Goal: Task Accomplishment & Management: Complete application form

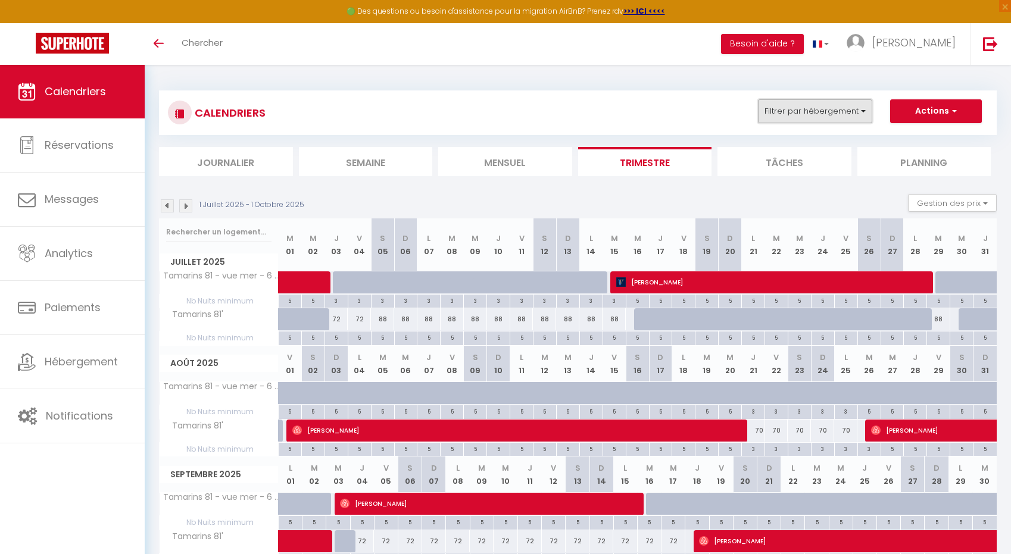
click at [848, 108] on button "Filtrer par hébergement" at bounding box center [815, 111] width 114 height 24
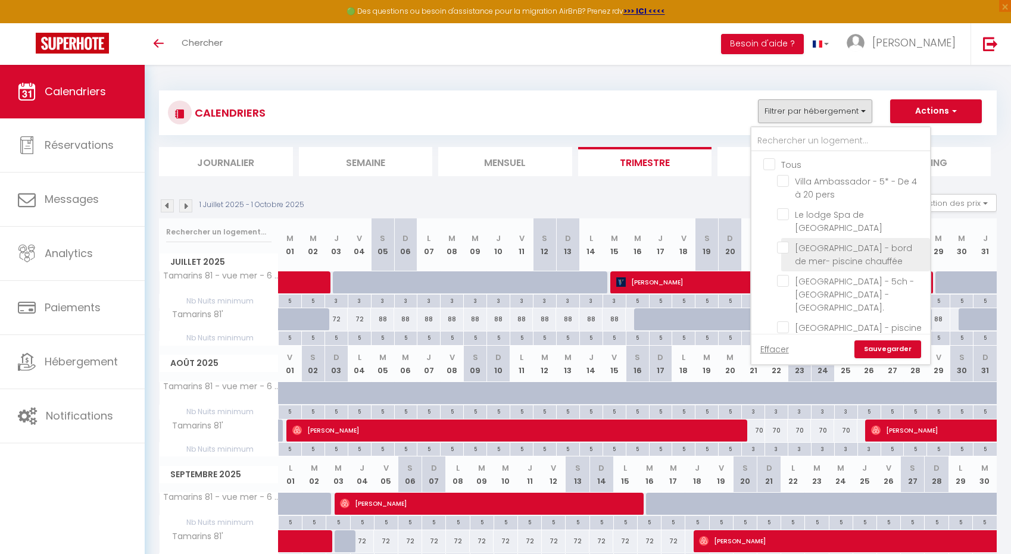
click at [783, 242] on input "[GEOGRAPHIC_DATA] - bord de mer- piscine chauffée" at bounding box center [851, 248] width 149 height 12
checkbox input "true"
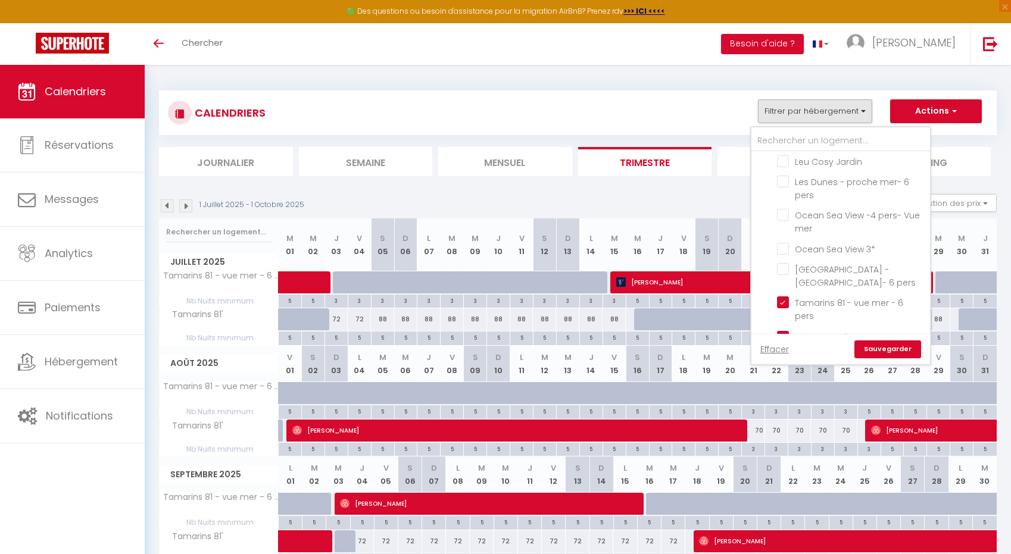
scroll to position [375, 0]
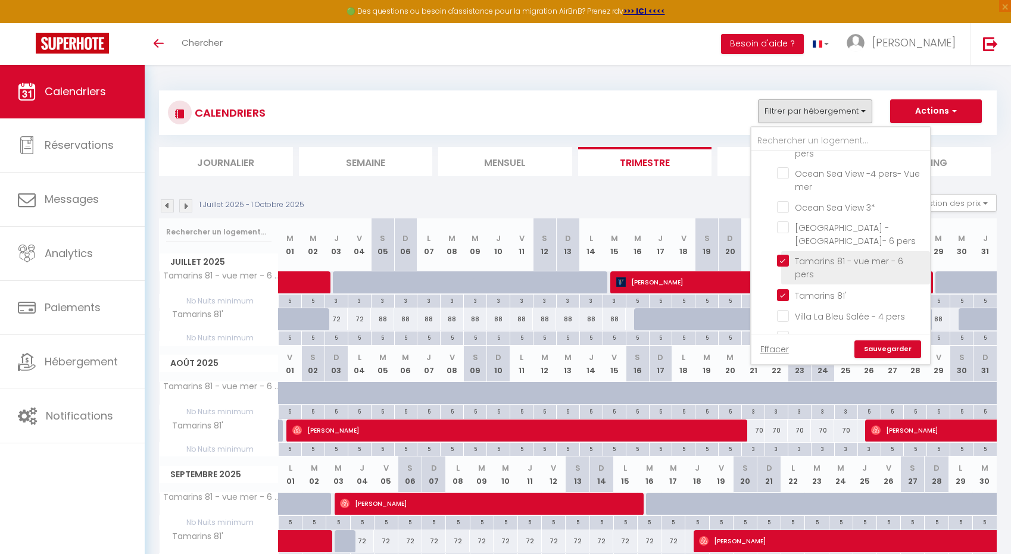
click at [789, 255] on label "Tamarins 81 - vue mer - 6 pers" at bounding box center [855, 268] width 133 height 26
click at [783, 255] on input "Tamarins 81 - vue mer - 6 pers" at bounding box center [851, 261] width 149 height 12
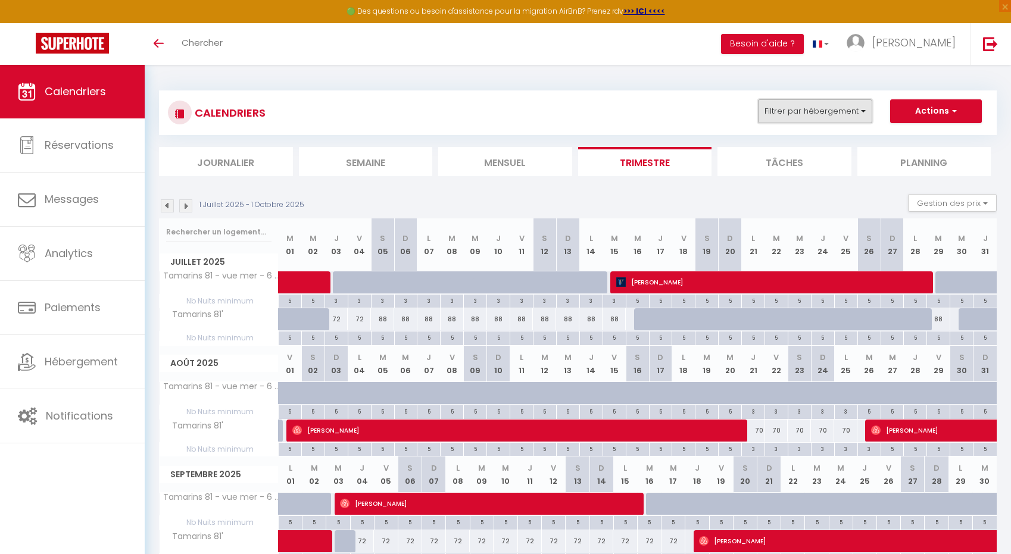
click at [801, 123] on button "Filtrer par hébergement" at bounding box center [815, 111] width 114 height 24
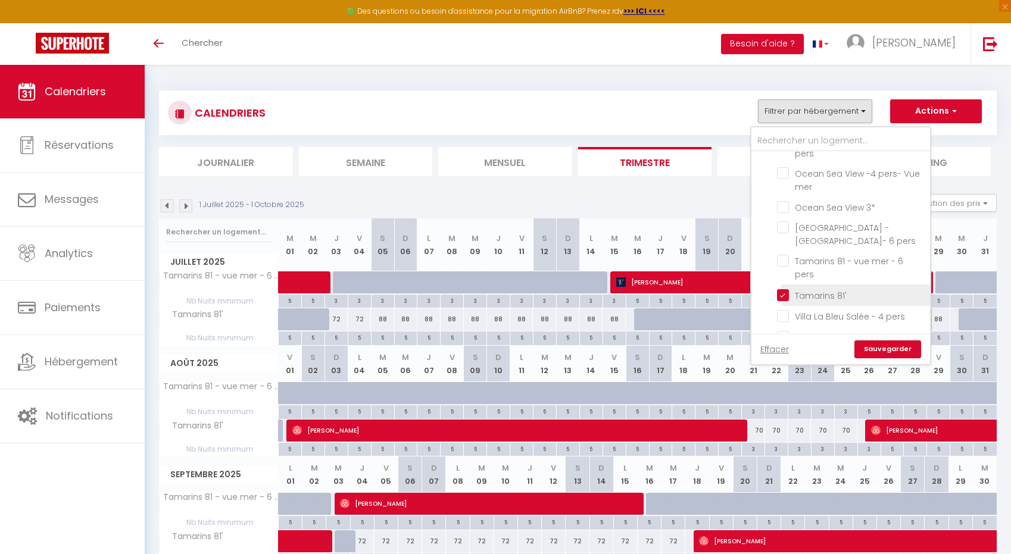
click at [784, 288] on input "Tamarins 81'" at bounding box center [851, 294] width 149 height 12
checkbox input "false"
click at [874, 352] on link "Sauvegarder" at bounding box center [887, 349] width 67 height 18
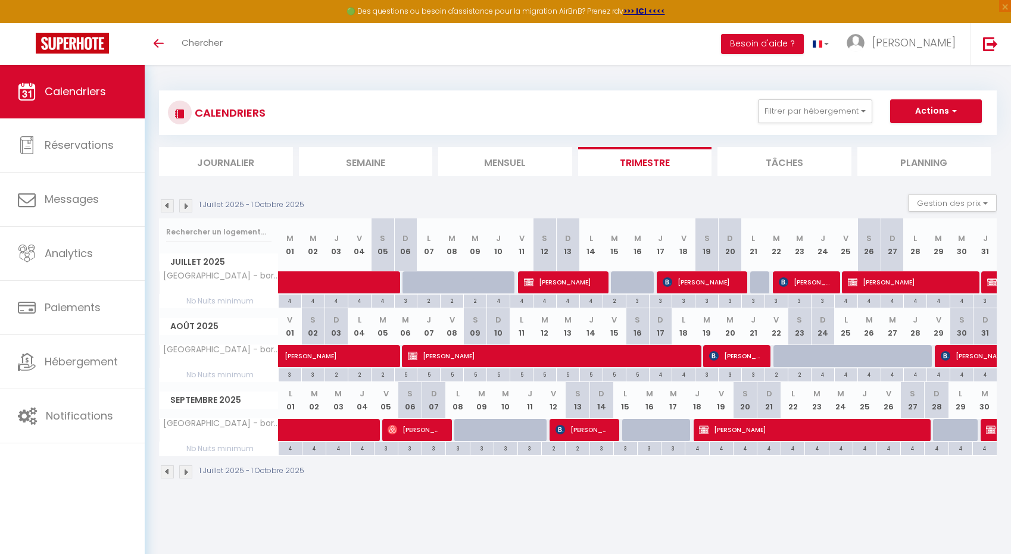
click at [181, 474] on img at bounding box center [185, 471] width 13 height 13
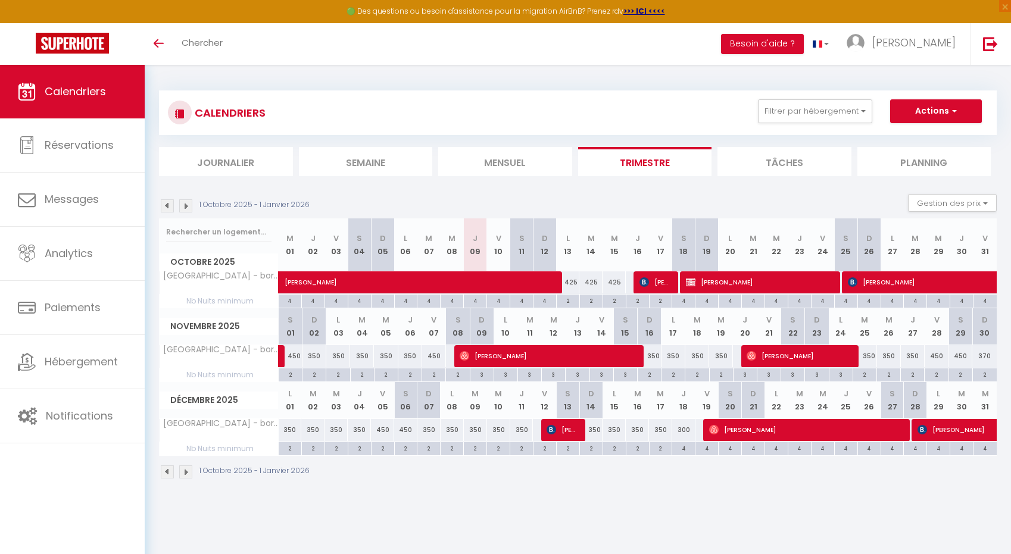
click at [685, 430] on div "300" at bounding box center [683, 430] width 23 height 22
type input "300"
type input "Jeu 18 Décembre 2025"
type input "Ven 19 Décembre 2025"
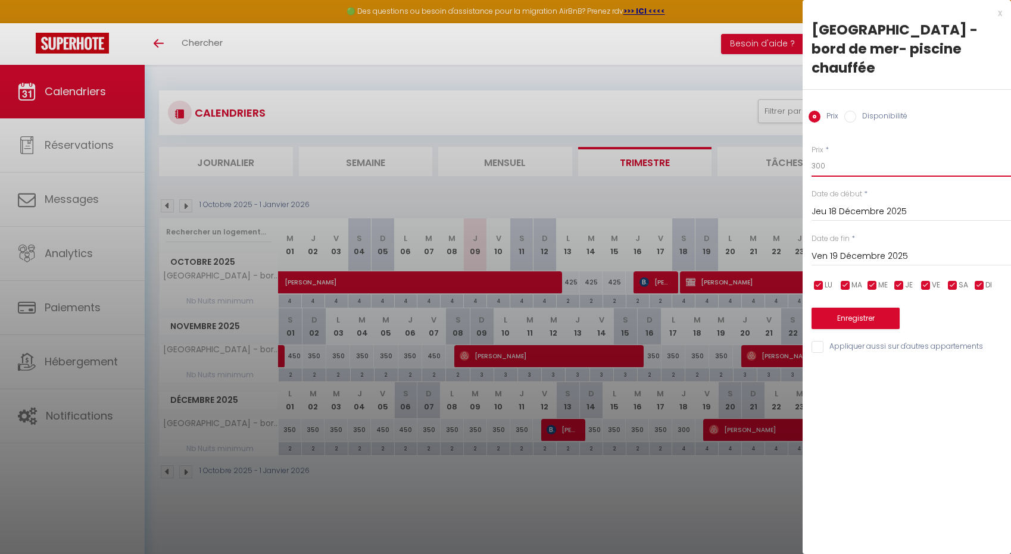
drag, startPoint x: 820, startPoint y: 146, endPoint x: 792, endPoint y: 146, distance: 27.4
click at [793, 146] on body "🟢 Des questions ou besoin d'assistance pour la migration AirBnB? Prenez rdv >>>…" at bounding box center [505, 342] width 1011 height 554
type input "350"
click at [832, 308] on button "Enregistrer" at bounding box center [855, 318] width 88 height 21
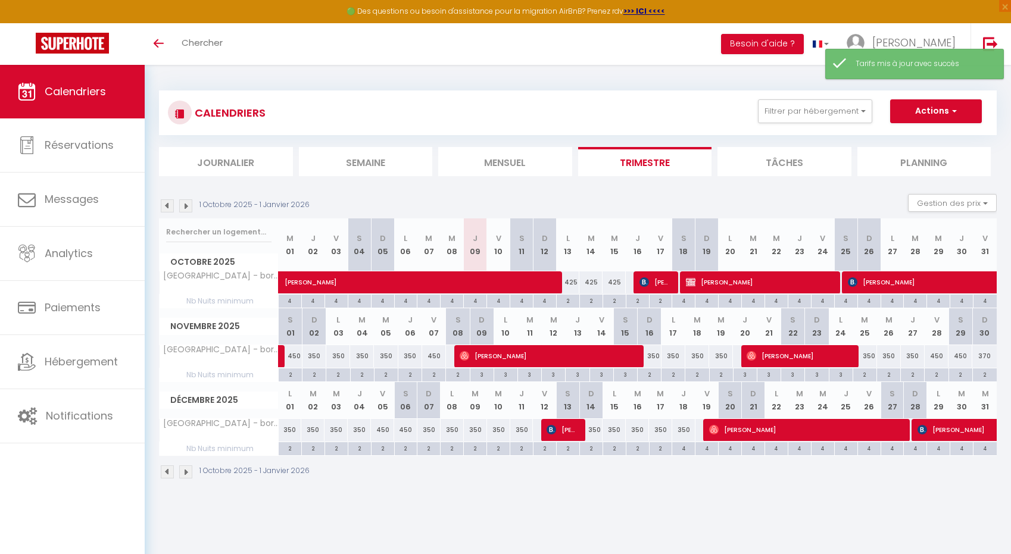
click at [983, 354] on div "370" at bounding box center [984, 356] width 24 height 22
type input "370"
type input "Dim 30 Novembre 2025"
type input "Lun 01 Décembre 2025"
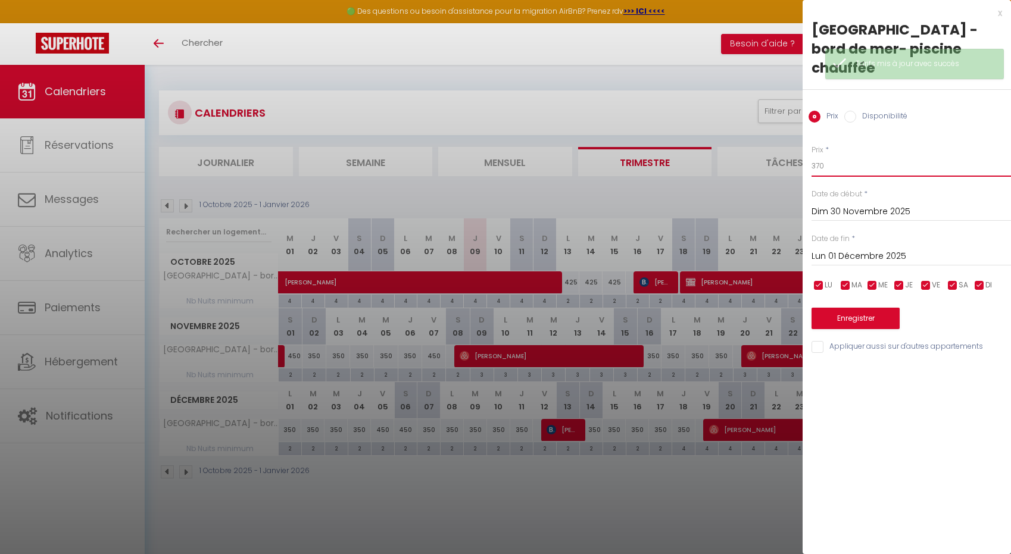
drag, startPoint x: 820, startPoint y: 148, endPoint x: 796, endPoint y: 148, distance: 23.8
click at [796, 148] on body "🟢 Des questions ou besoin d'assistance pour la migration AirBnB? Prenez rdv >>>…" at bounding box center [505, 342] width 1011 height 554
type input "350"
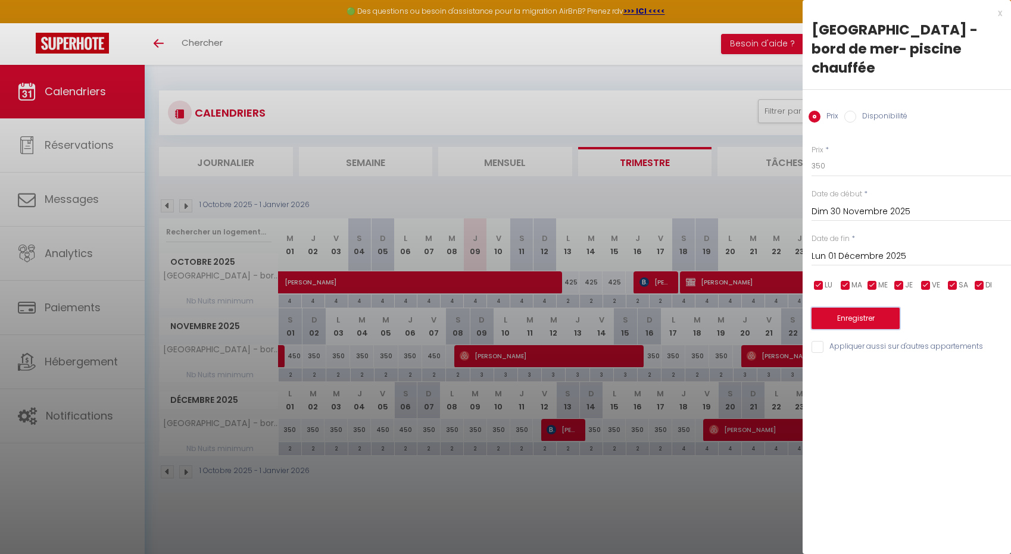
click at [875, 308] on button "Enregistrer" at bounding box center [855, 318] width 88 height 21
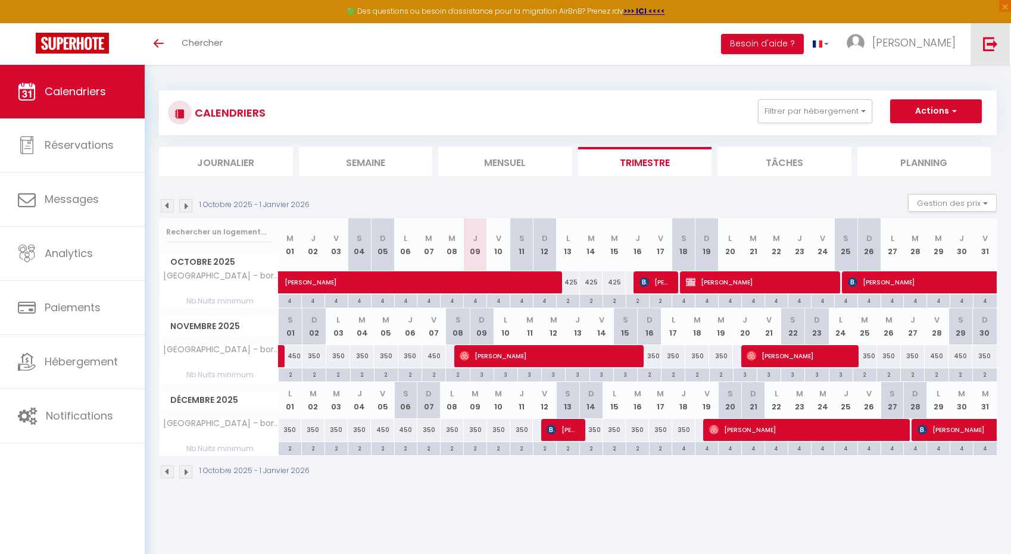
click at [987, 48] on img at bounding box center [990, 43] width 15 height 15
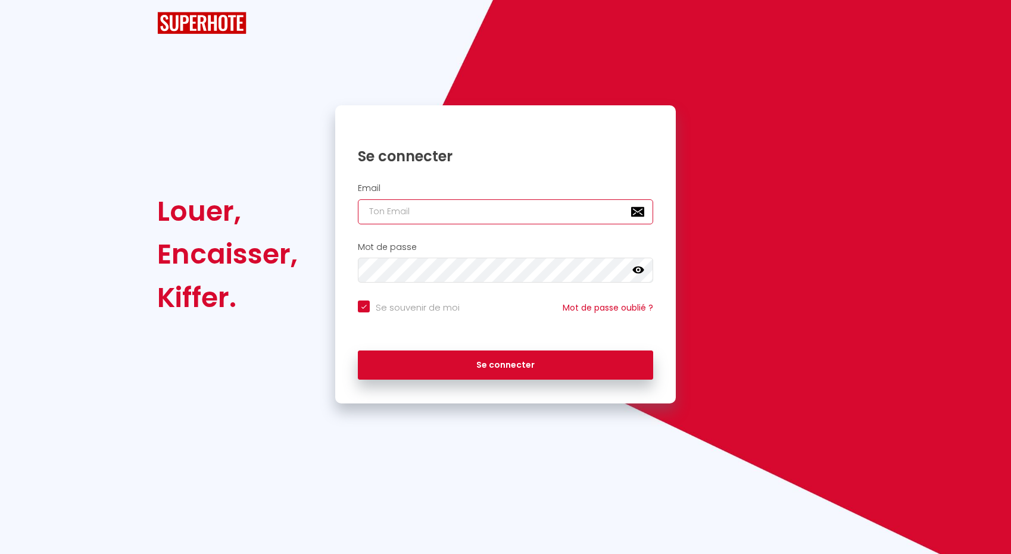
type input "[EMAIL_ADDRESS][DOMAIN_NAME]"
checkbox input "true"
click at [415, 205] on input "[EMAIL_ADDRESS][DOMAIN_NAME]" at bounding box center [505, 211] width 295 height 25
type input "[EMAIL_ADDRESS][DOMAIN_NAME]"
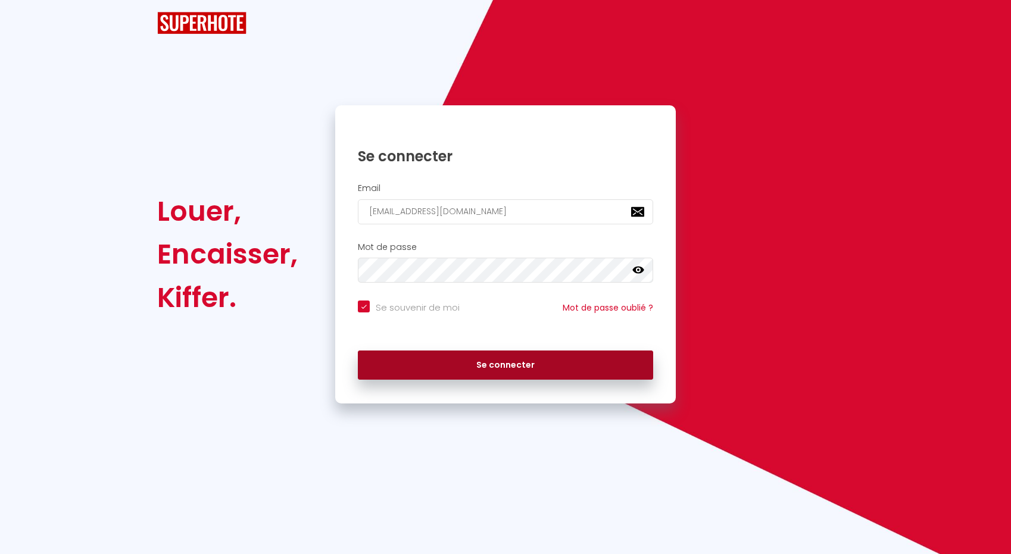
click at [435, 358] on button "Se connecter" at bounding box center [505, 366] width 295 height 30
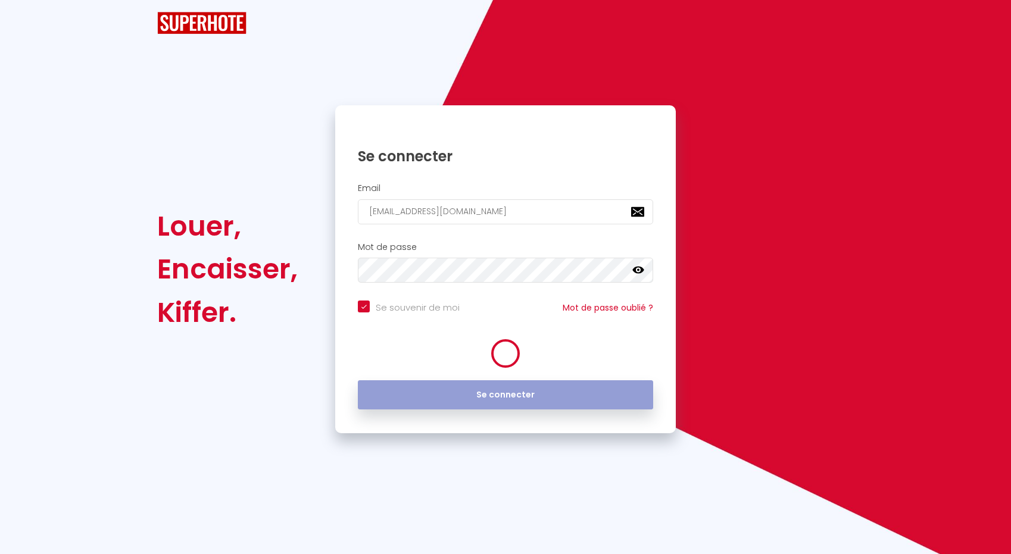
checkbox input "true"
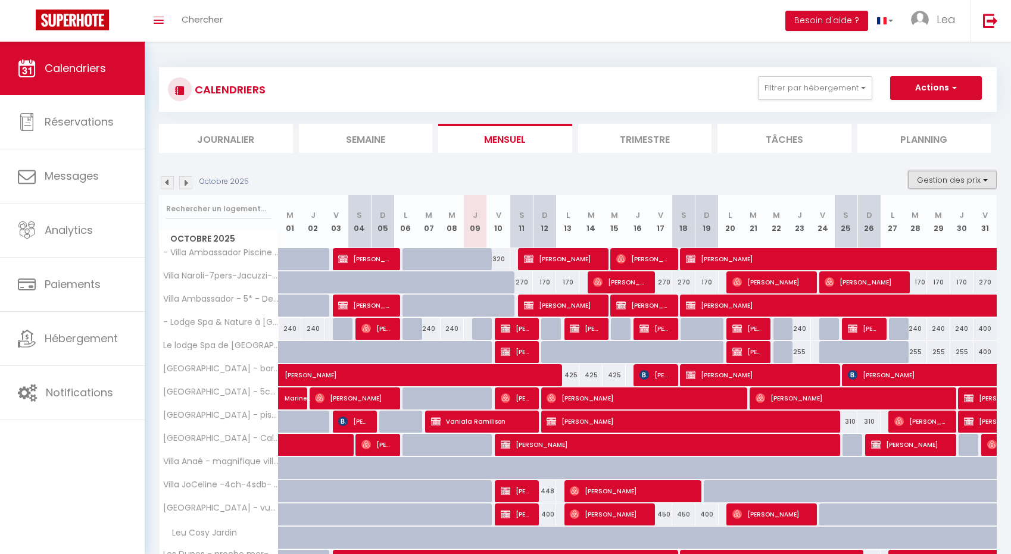
click at [921, 180] on button "Gestion des prix" at bounding box center [952, 180] width 89 height 18
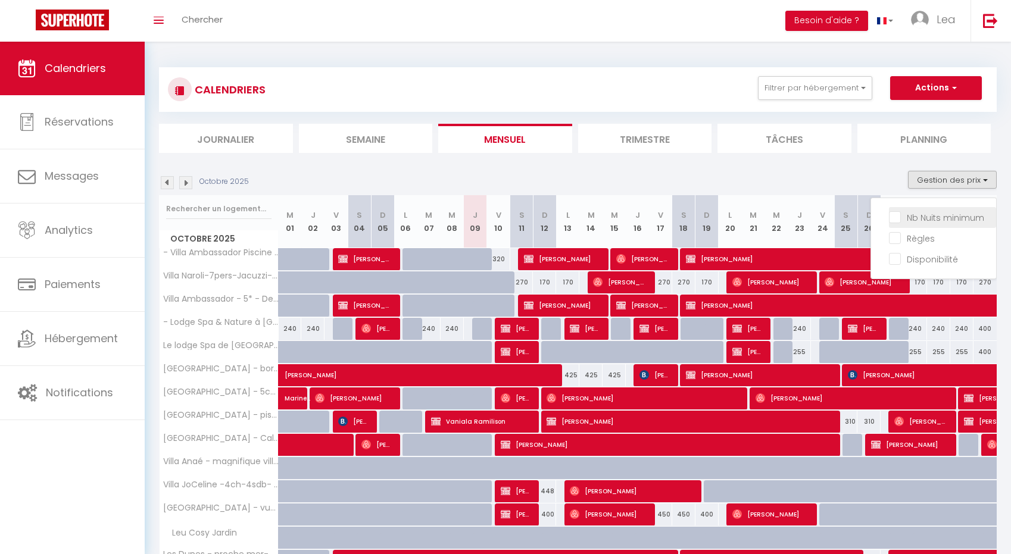
click at [894, 214] on input "Nb Nuits minimum" at bounding box center [942, 217] width 107 height 12
checkbox input "true"
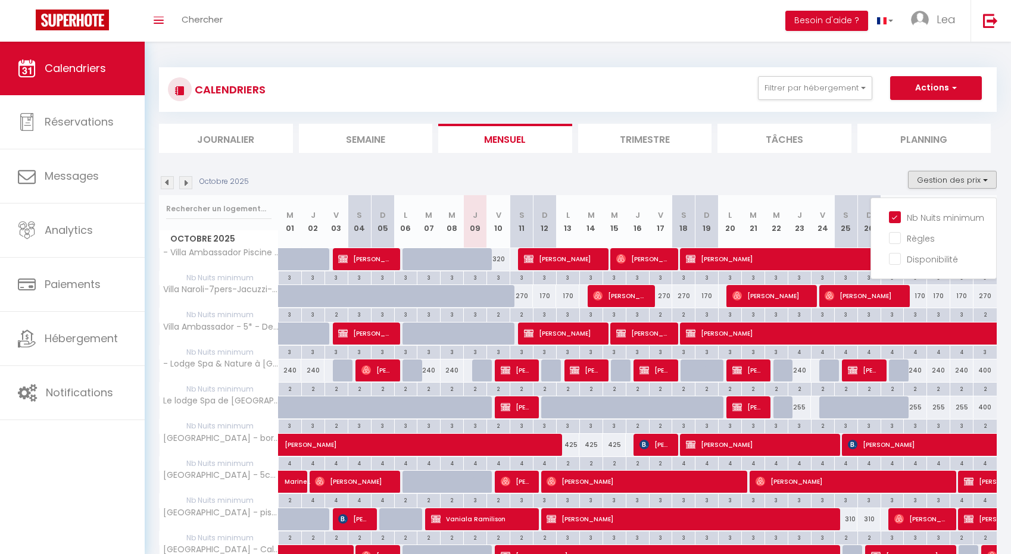
click at [881, 178] on div "Octobre 2025 Gestion des prix Nb Nuits minimum Règles Disponibilité" at bounding box center [577, 183] width 837 height 24
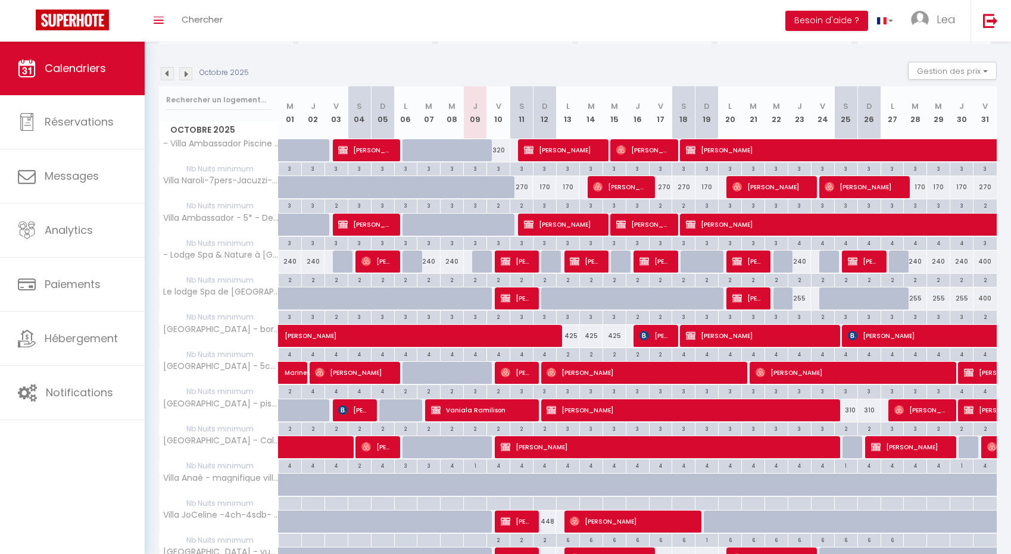
scroll to position [108, 0]
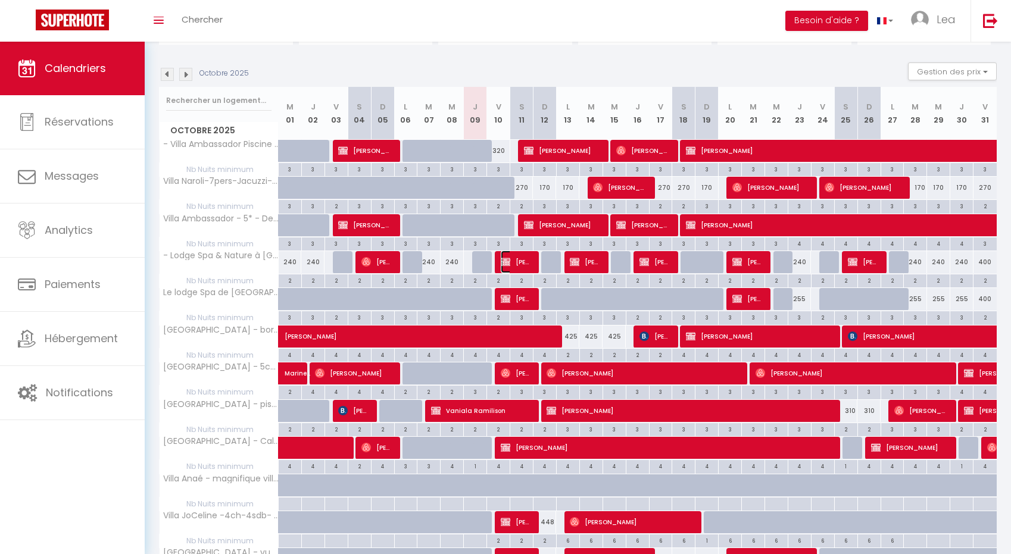
click at [524, 262] on span "[PERSON_NAME]" at bounding box center [516, 262] width 31 height 23
select select "OK"
select select "KO"
select select "0"
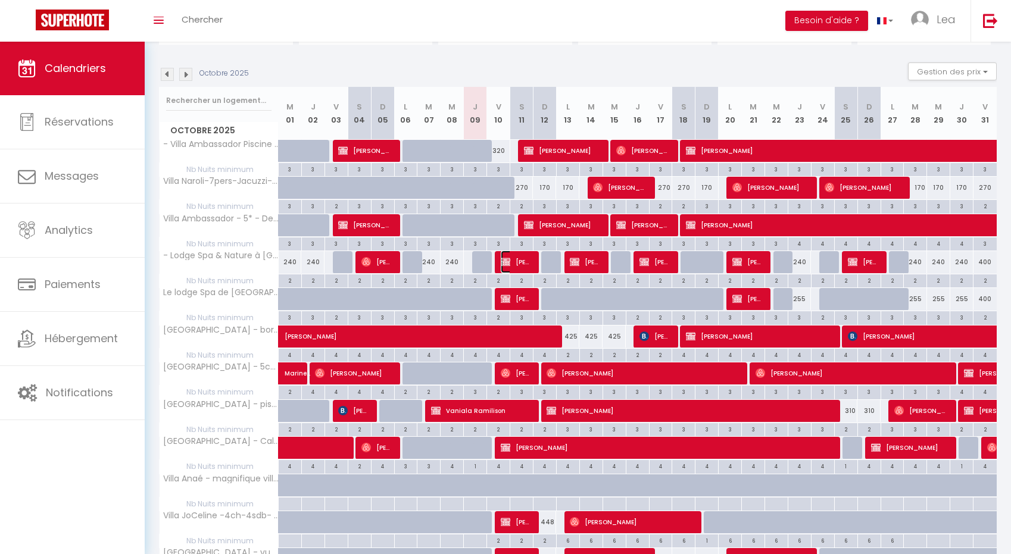
select select "1"
select select
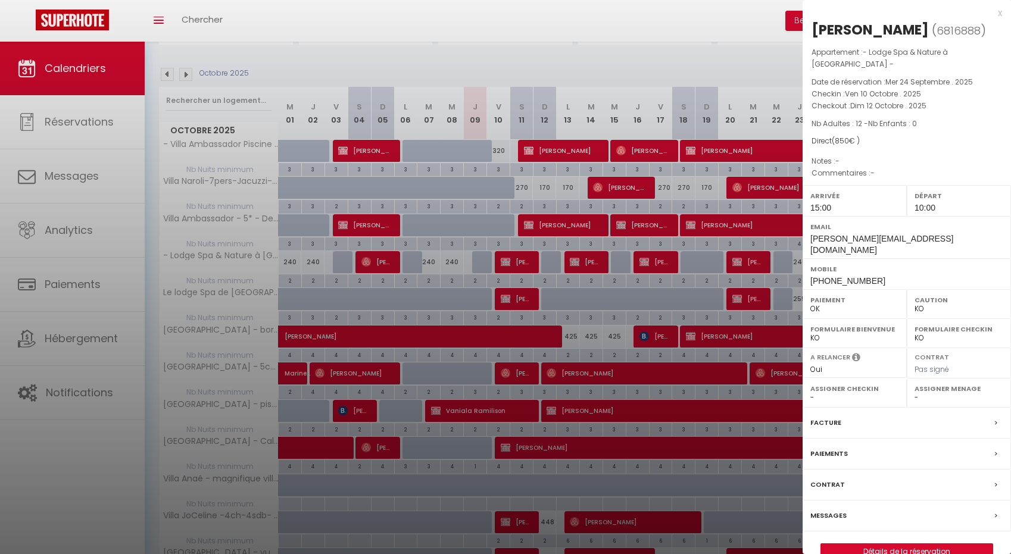
click at [560, 293] on div at bounding box center [505, 277] width 1011 height 554
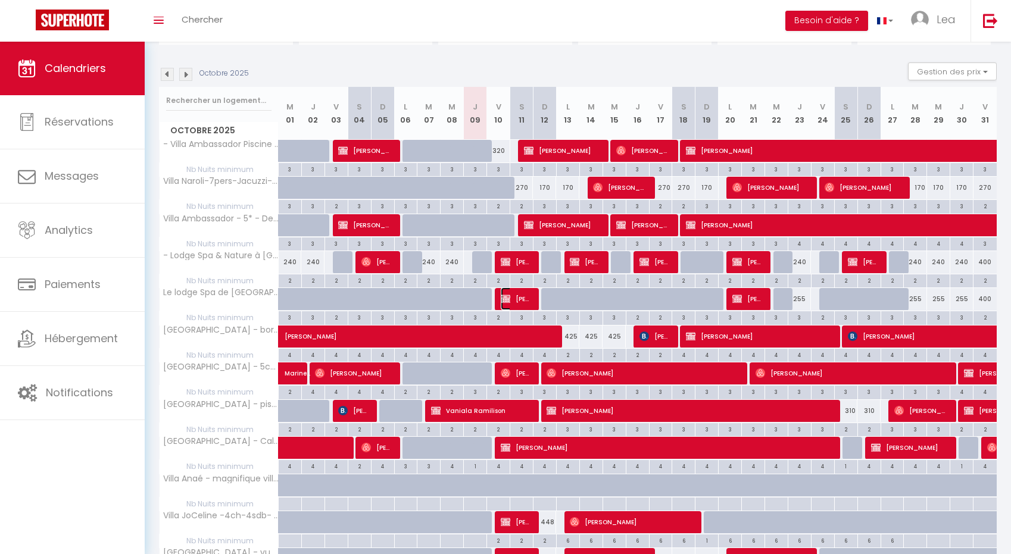
click at [511, 287] on span "[PERSON_NAME]" at bounding box center [516, 298] width 31 height 23
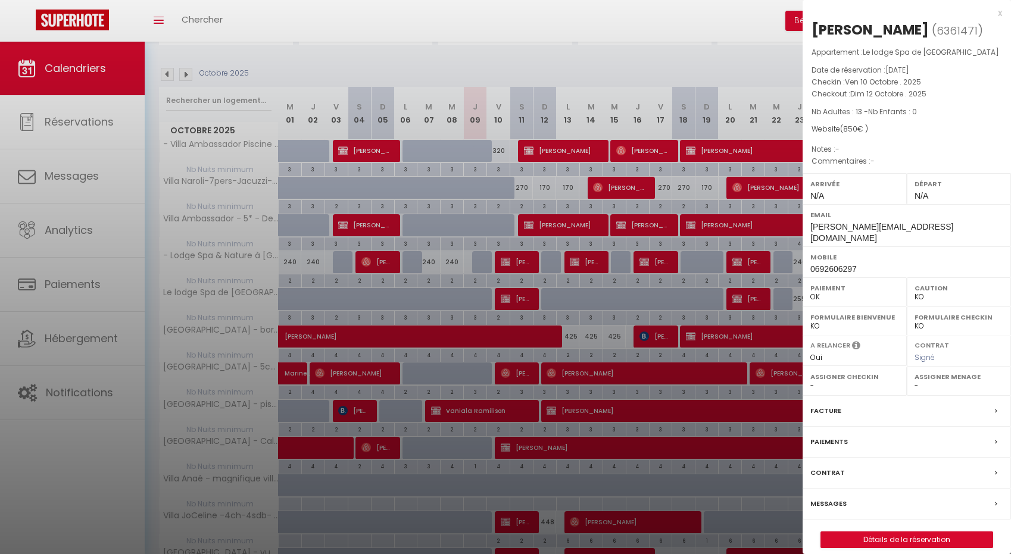
click at [832, 405] on label "Facture" at bounding box center [825, 411] width 31 height 12
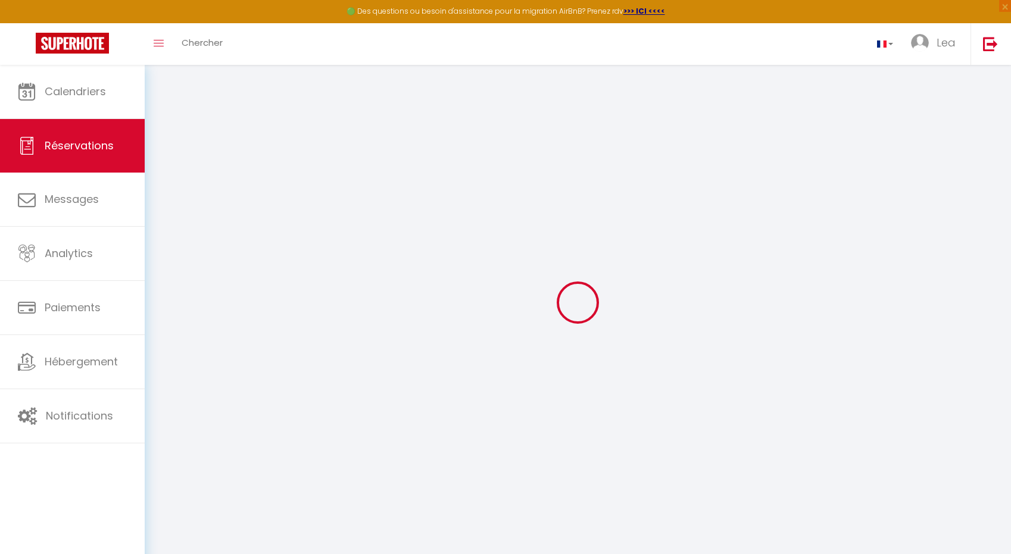
select select
checkbox input "false"
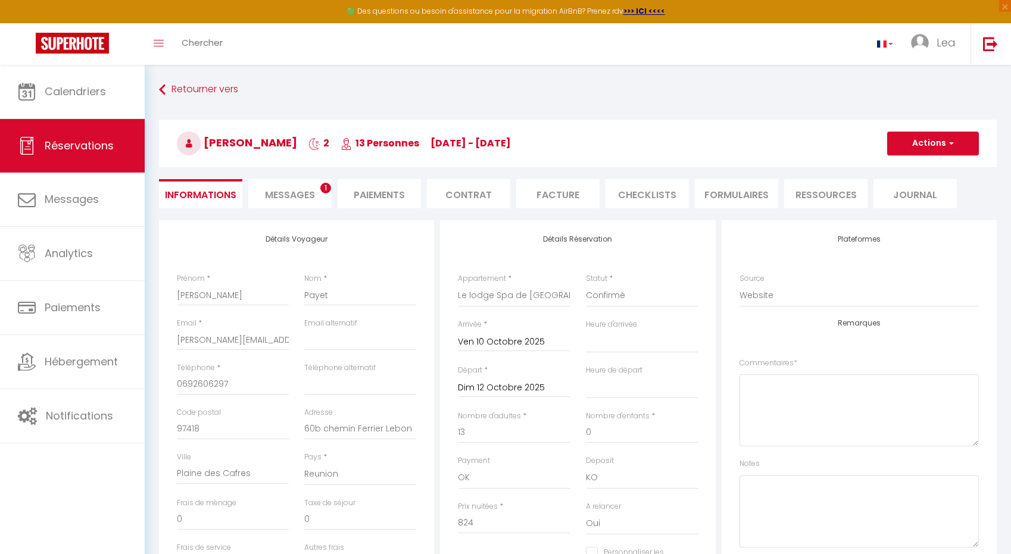
select select
checkbox input "false"
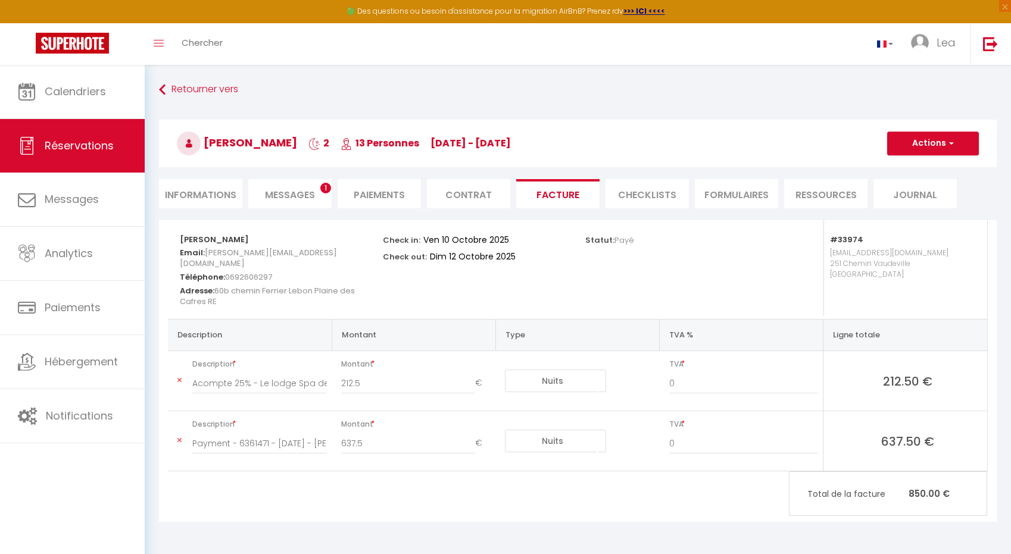
click at [221, 195] on li "Informations" at bounding box center [200, 193] width 83 height 29
select select
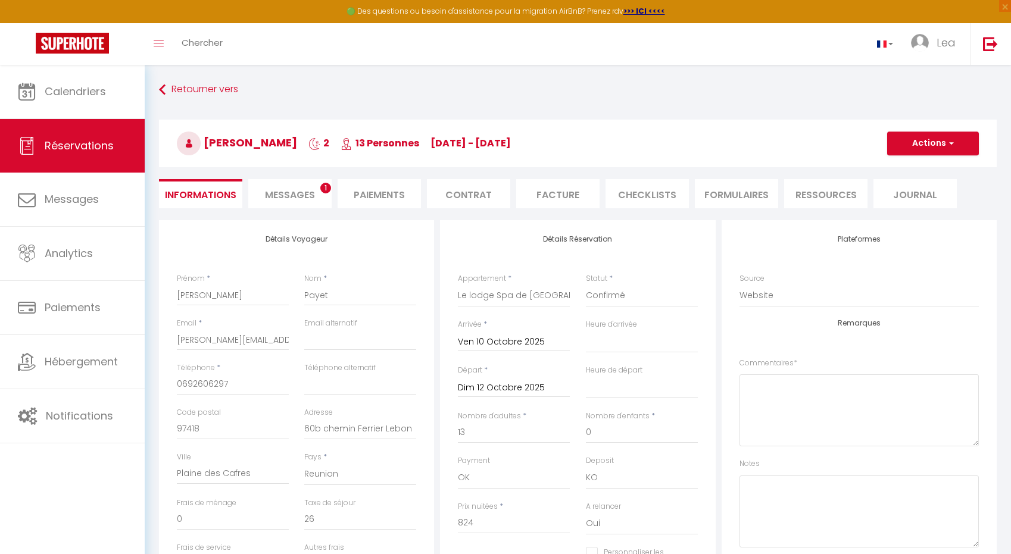
click at [282, 195] on span "Messages" at bounding box center [290, 195] width 50 height 14
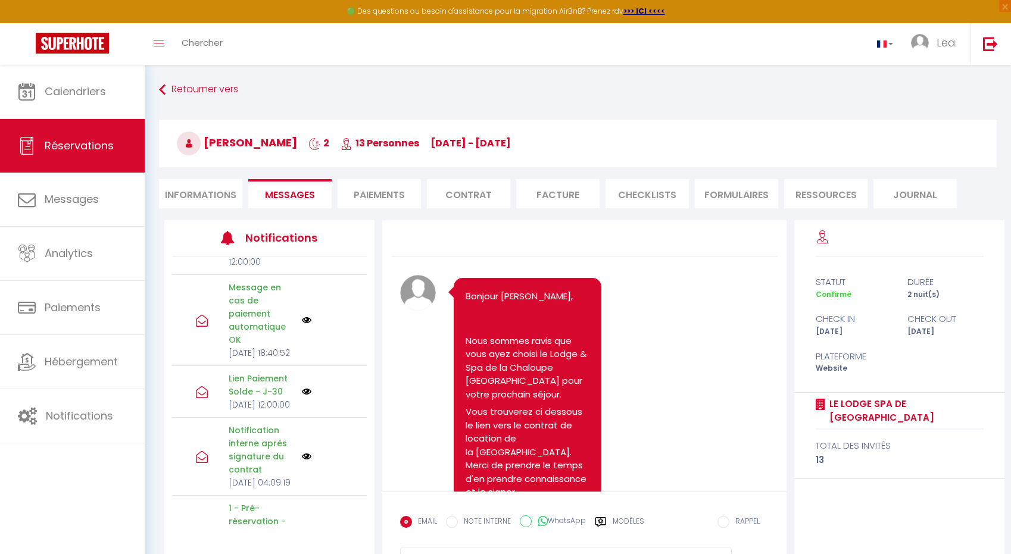
scroll to position [330, 0]
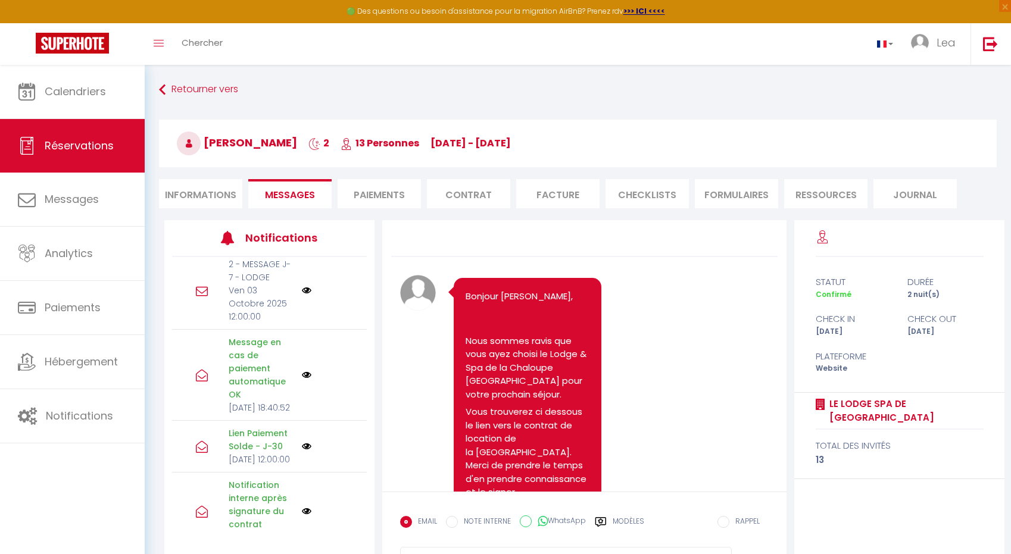
click at [357, 202] on li "Paiements" at bounding box center [378, 193] width 83 height 29
select select
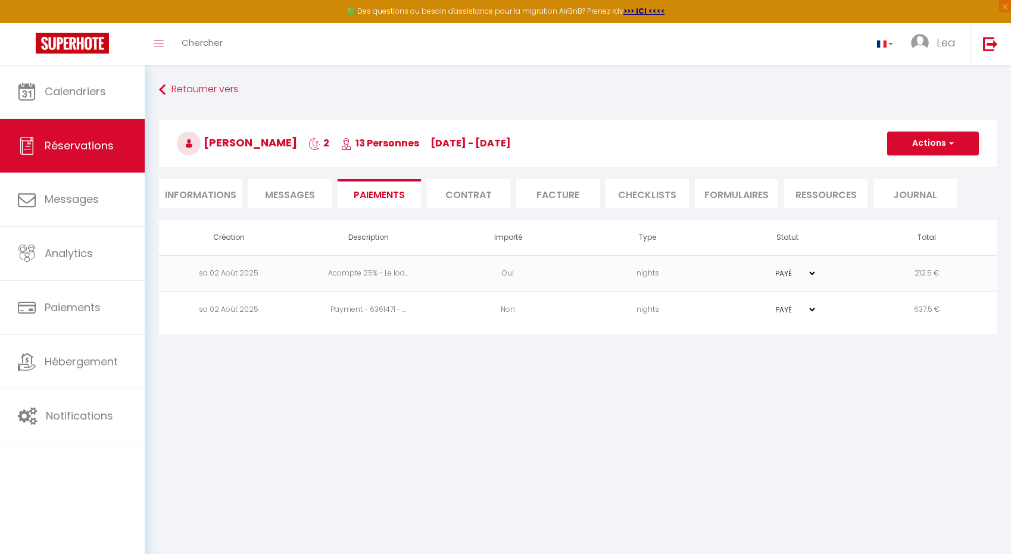
click at [214, 193] on li "Informations" at bounding box center [200, 193] width 83 height 29
select select
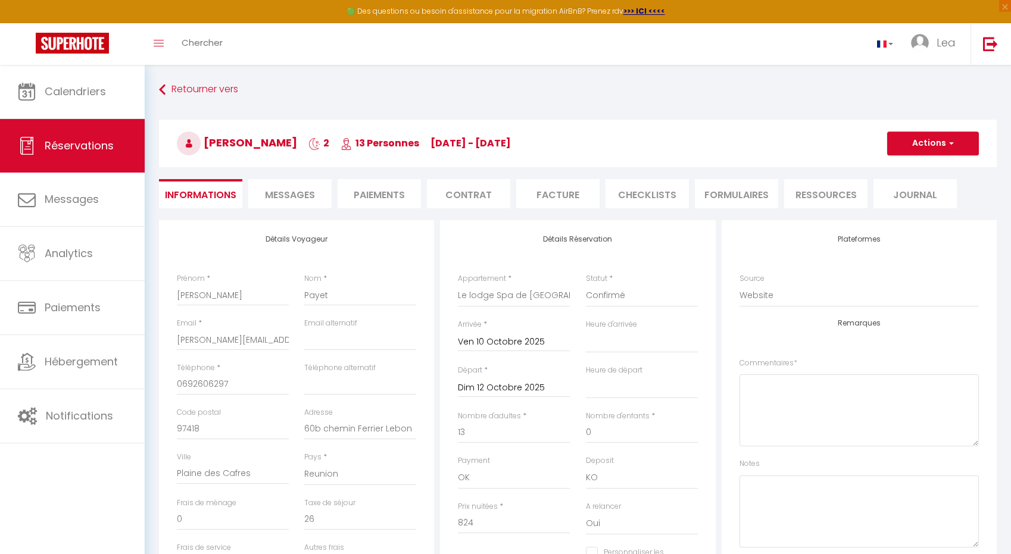
click at [484, 193] on li "Contrat" at bounding box center [468, 193] width 83 height 29
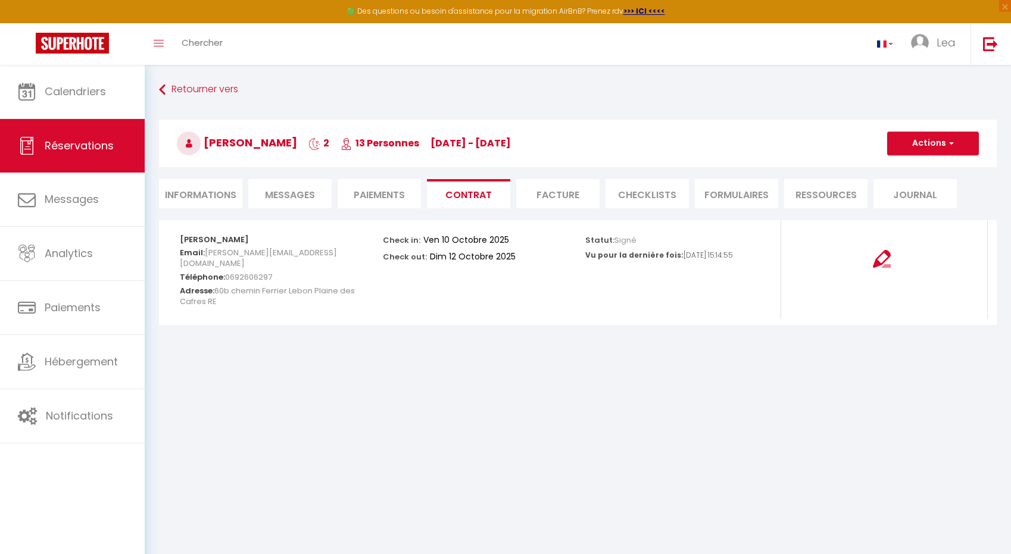
click at [556, 198] on li "Facture" at bounding box center [557, 193] width 83 height 29
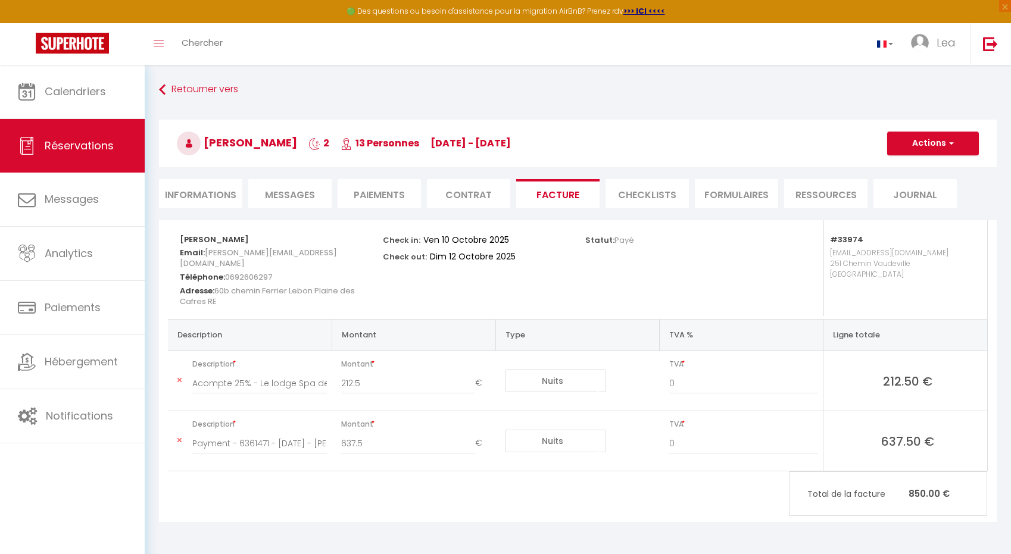
click at [207, 189] on li "Informations" at bounding box center [200, 193] width 83 height 29
select select
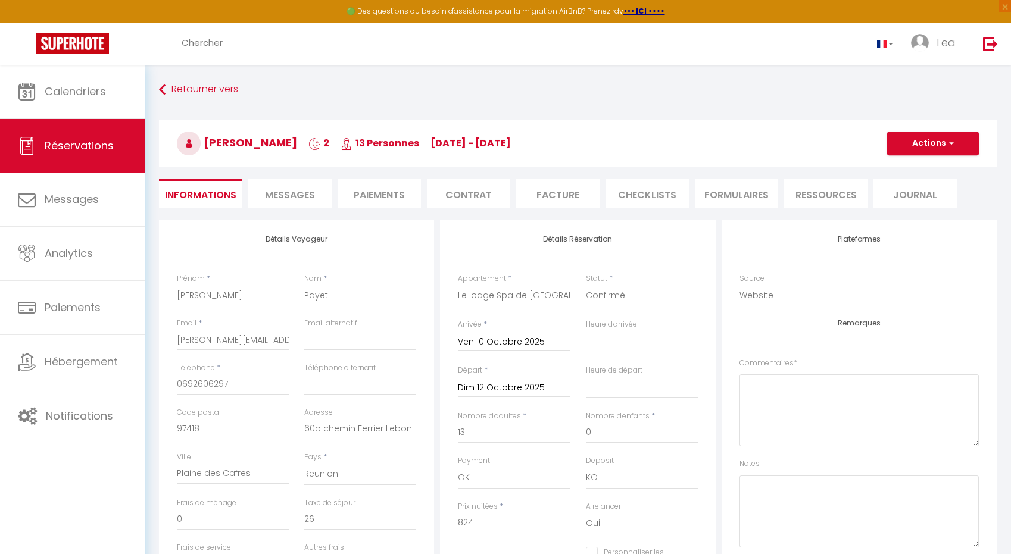
select select
checkbox input "false"
select select
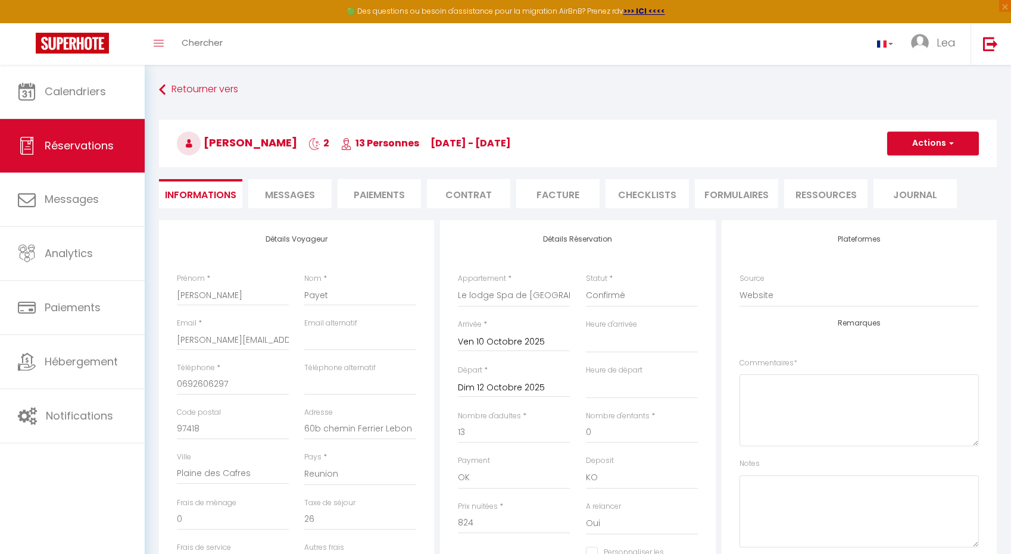
checkbox input "false"
select select
checkbox input "false"
select select
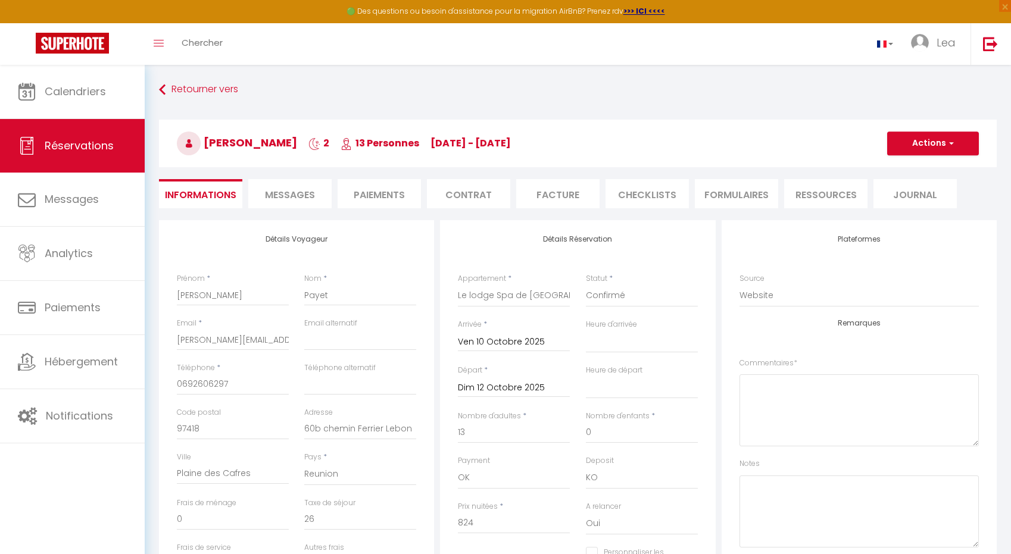
select select
checkbox input "false"
select select
checkbox input "false"
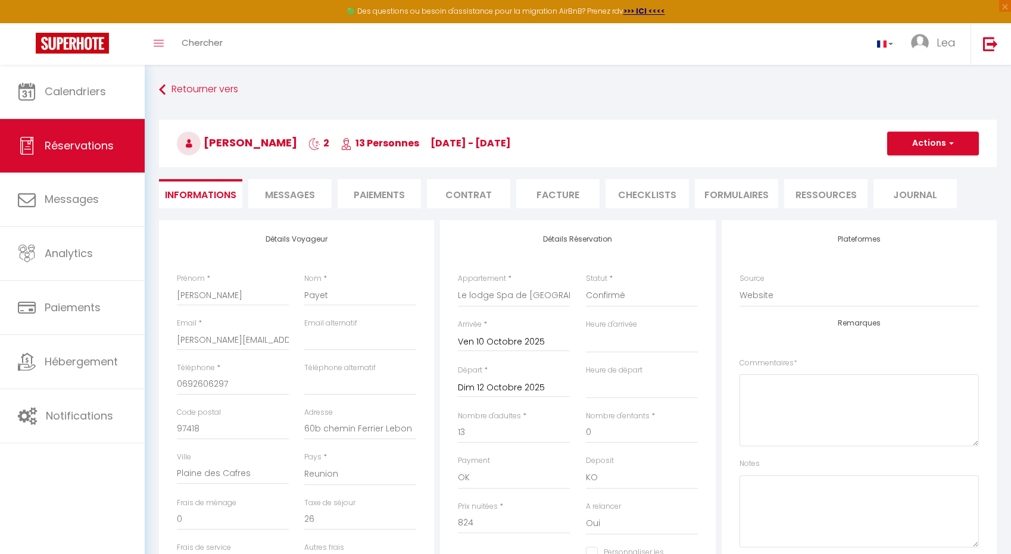
select select
checkbox input "false"
select select
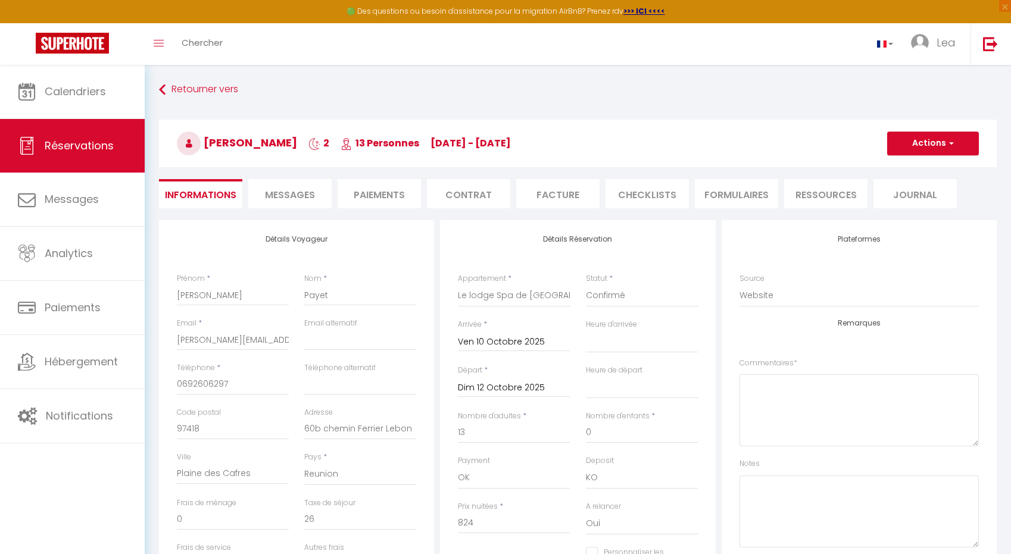
checkbox input "false"
select select
checkbox input "false"
select select
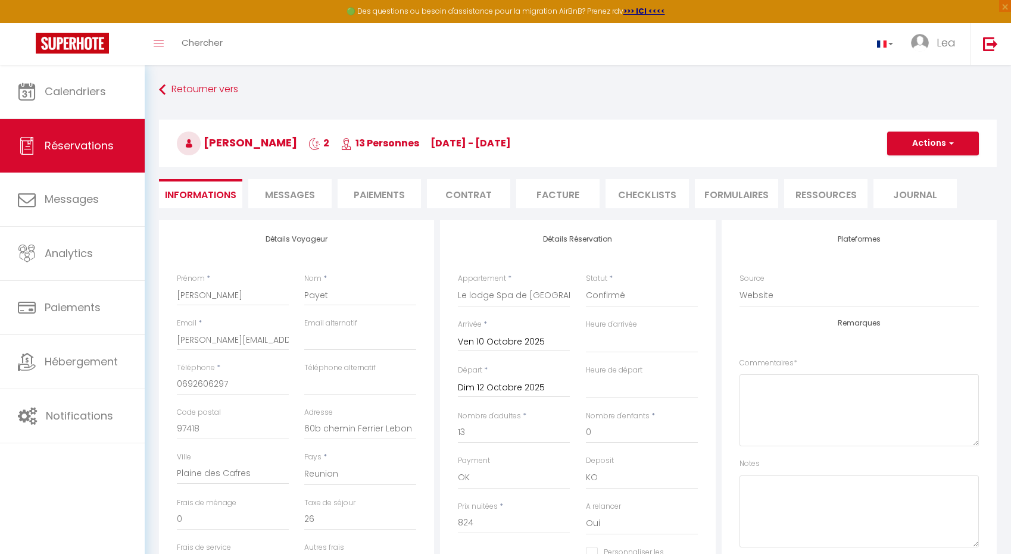
select select
checkbox input "false"
select select
checkbox input "false"
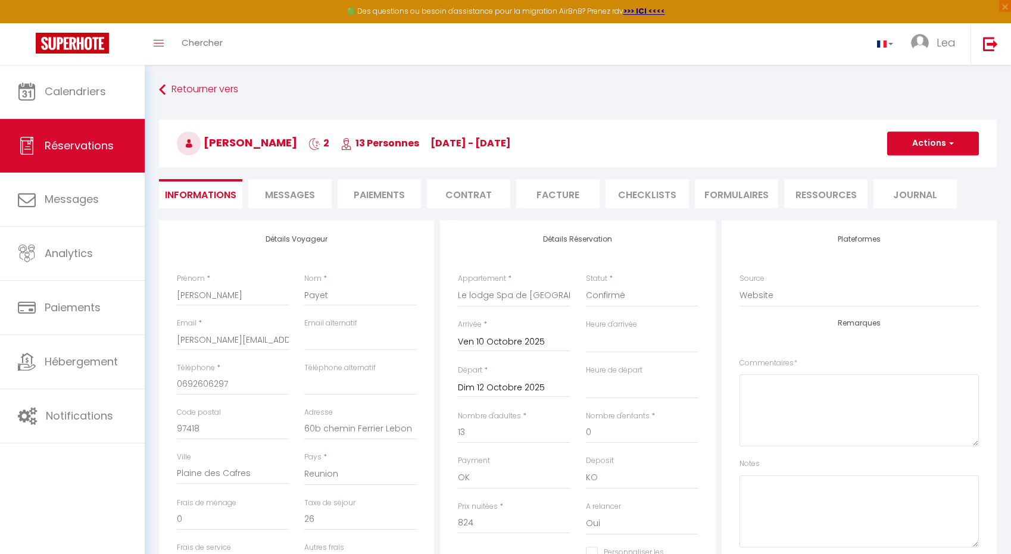
select select
checkbox input "false"
select select
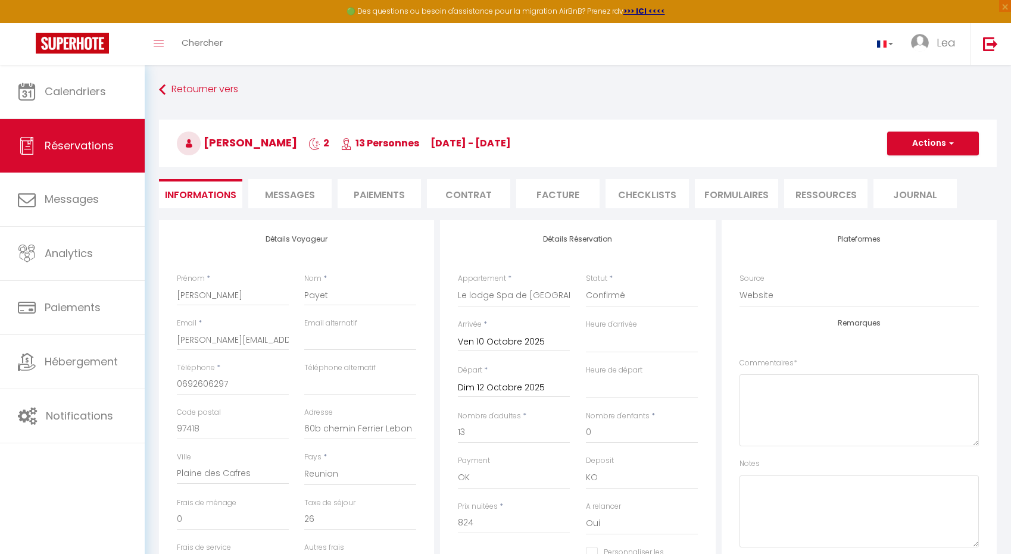
checkbox input "false"
select select
checkbox input "false"
select select
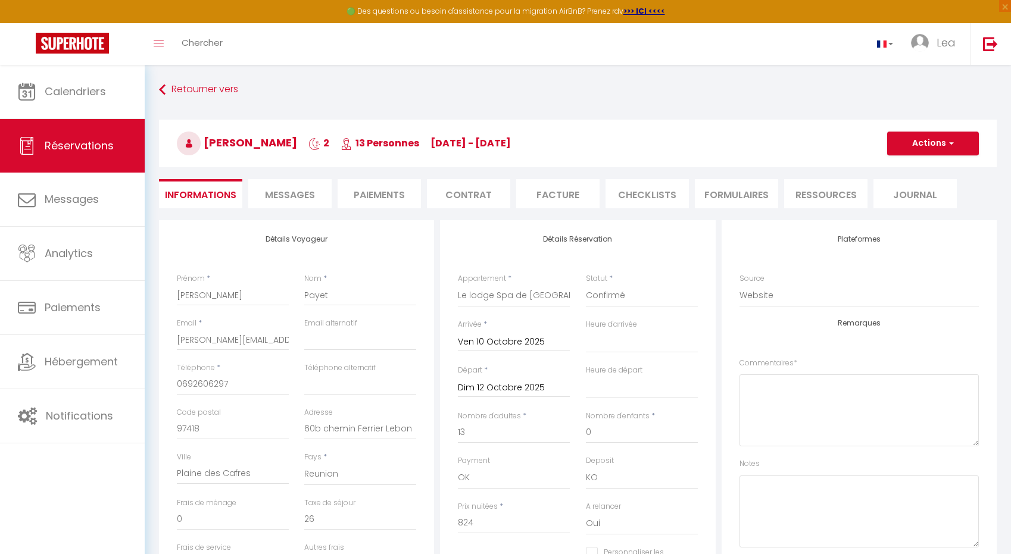
select select
checkbox input "false"
select select
checkbox input "false"
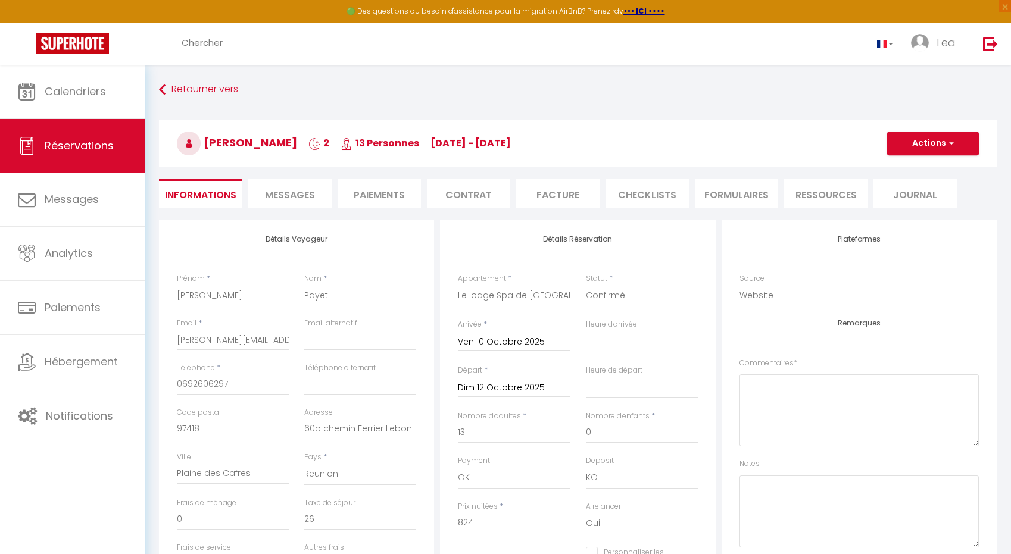
select select
checkbox input "false"
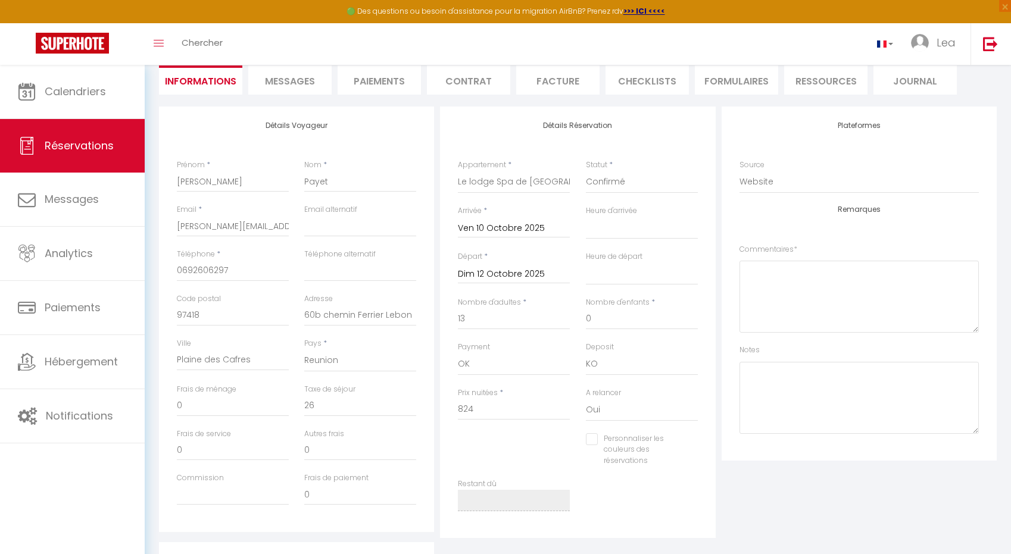
scroll to position [101, 0]
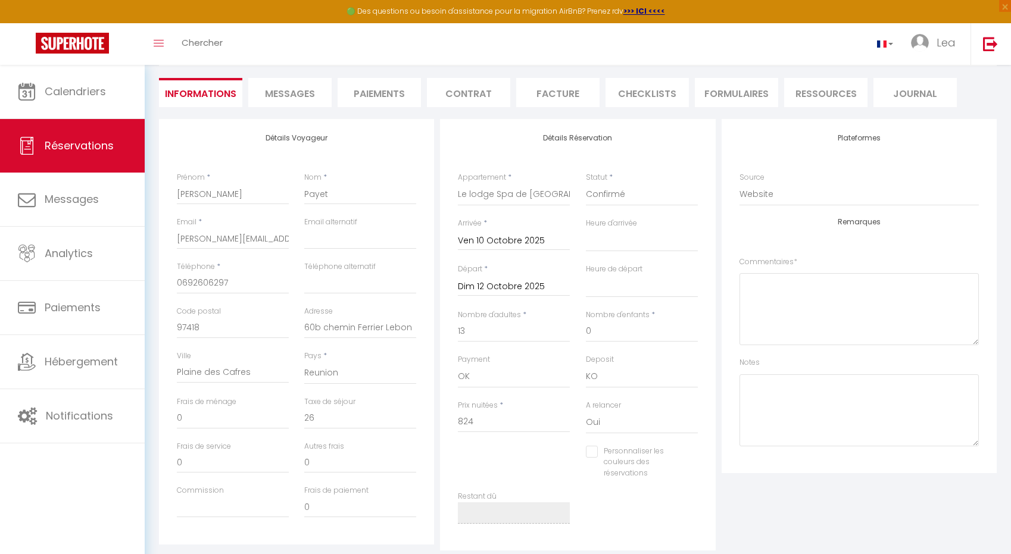
select select
checkbox input "false"
select select
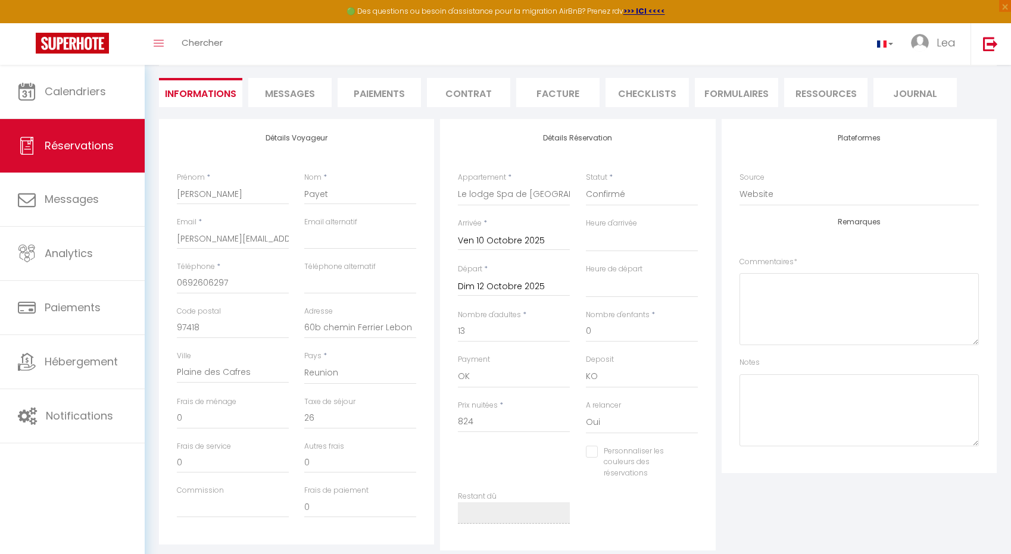
checkbox input "false"
select select
checkbox input "false"
select select
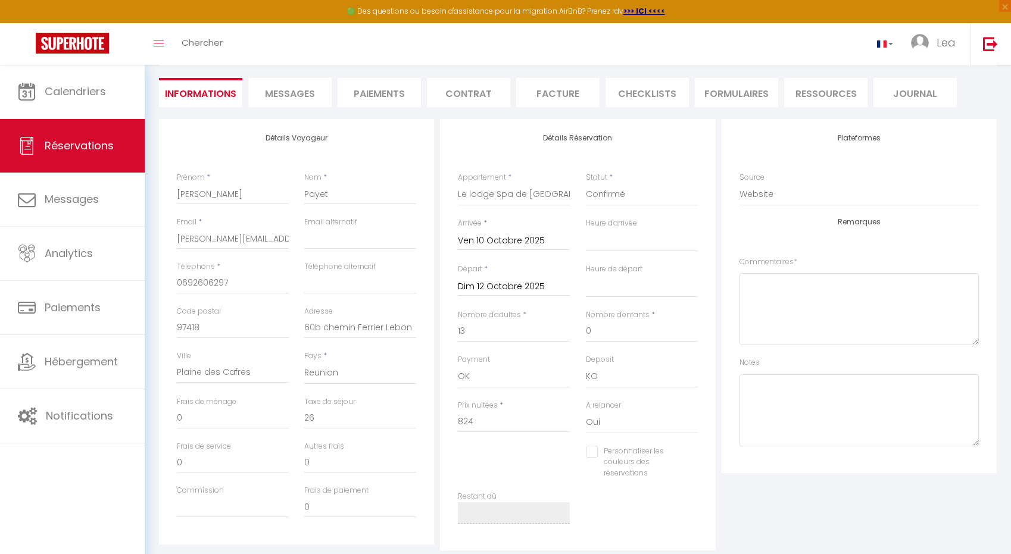
select select
checkbox input "false"
select select
checkbox input "false"
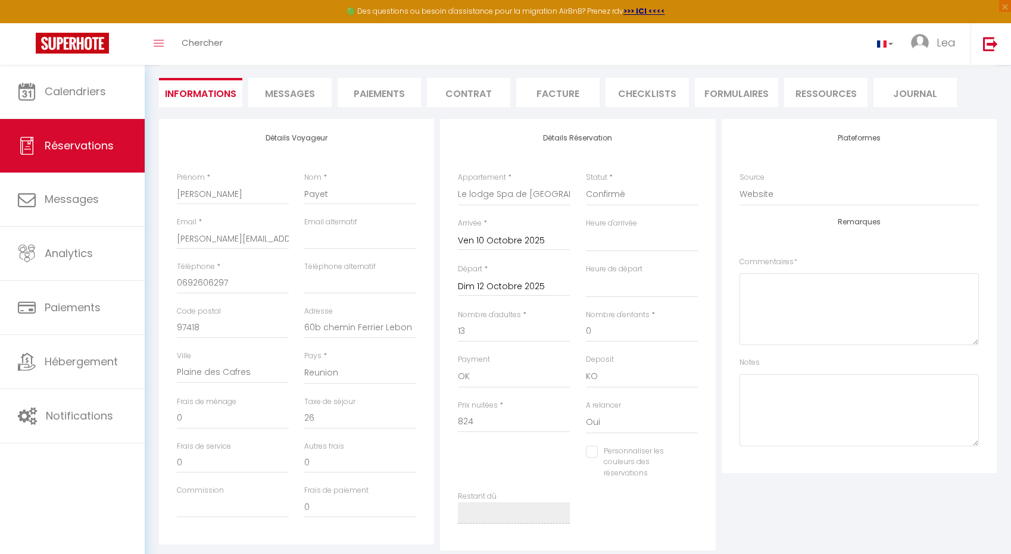
select select
checkbox input "false"
select select
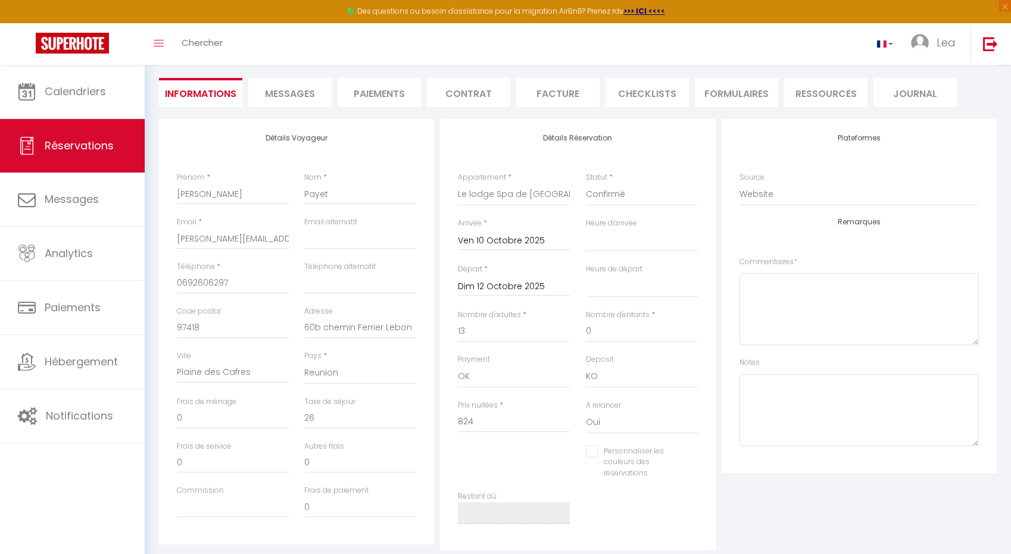
checkbox input "false"
select select
checkbox input "false"
select select
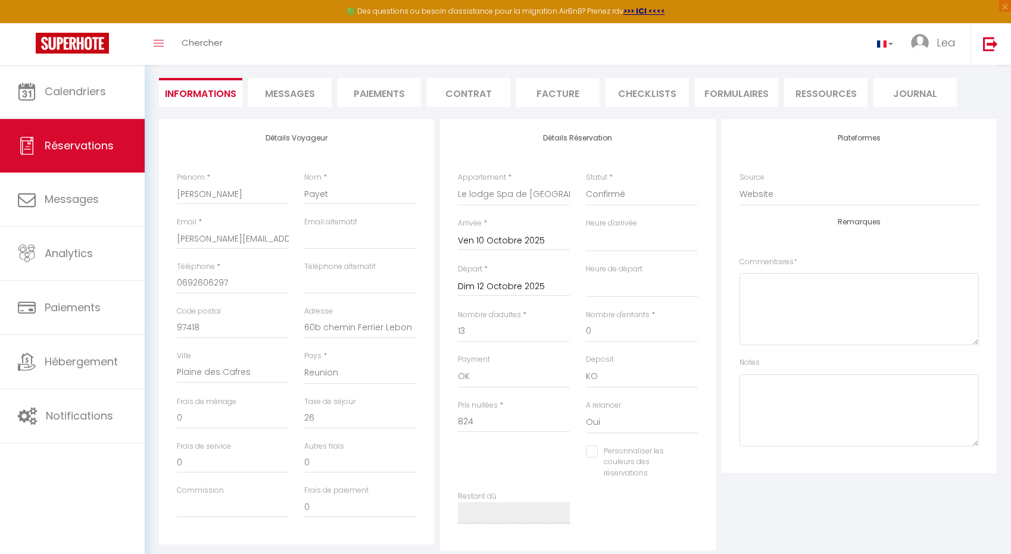
select select
checkbox input "false"
select select
checkbox input "false"
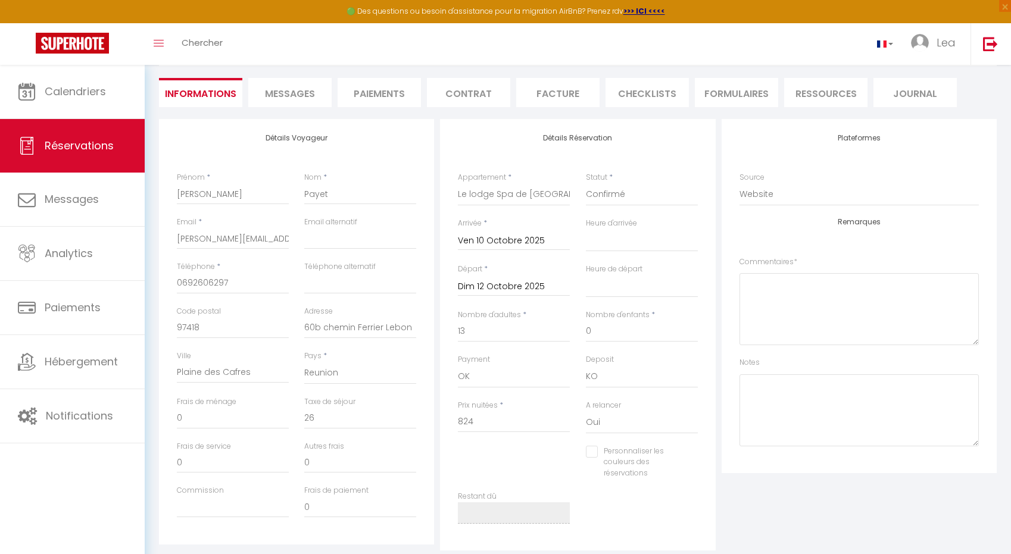
select select
checkbox input "false"
select select
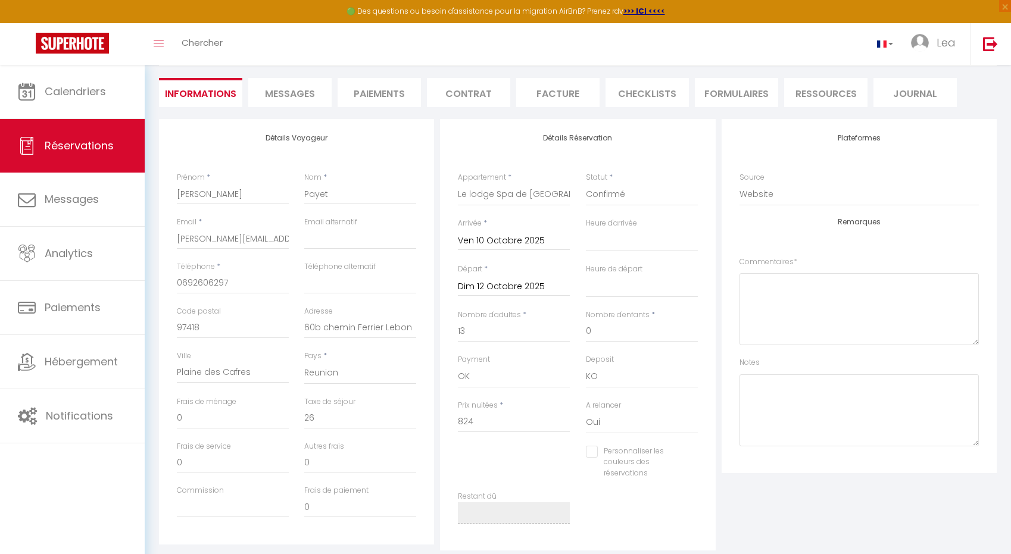
checkbox input "false"
select select
checkbox input "false"
select select
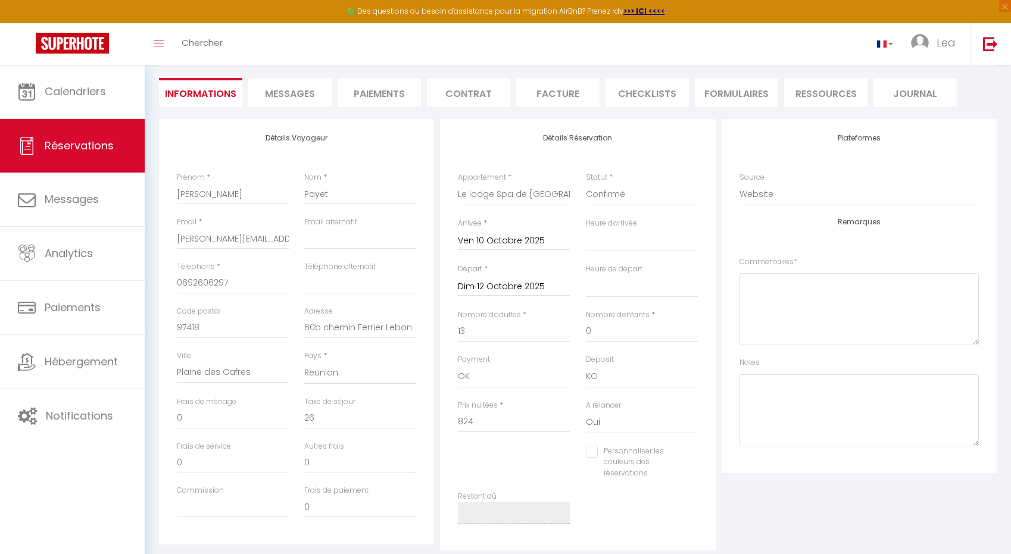
select select
checkbox input "false"
select select
checkbox input "false"
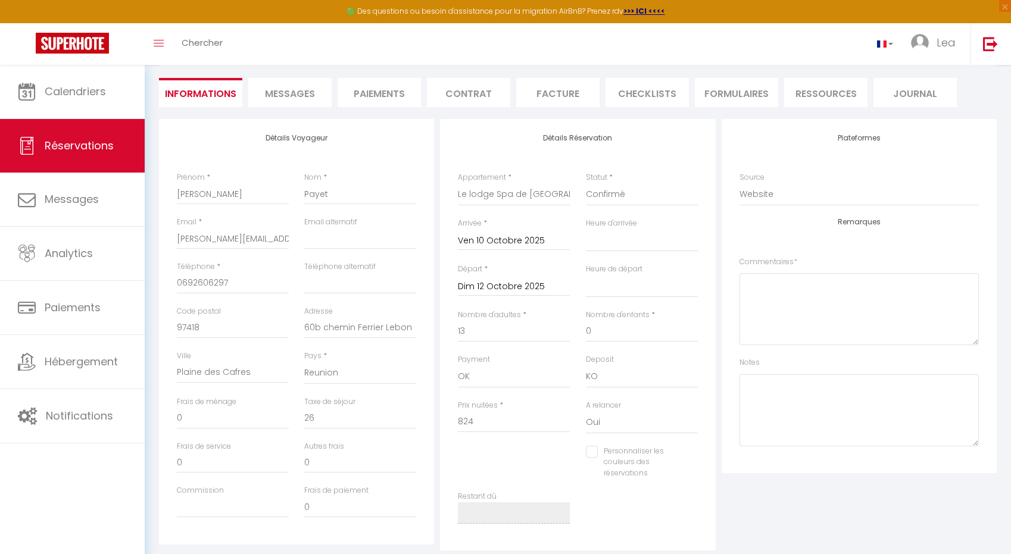
select select
checkbox input "false"
select select
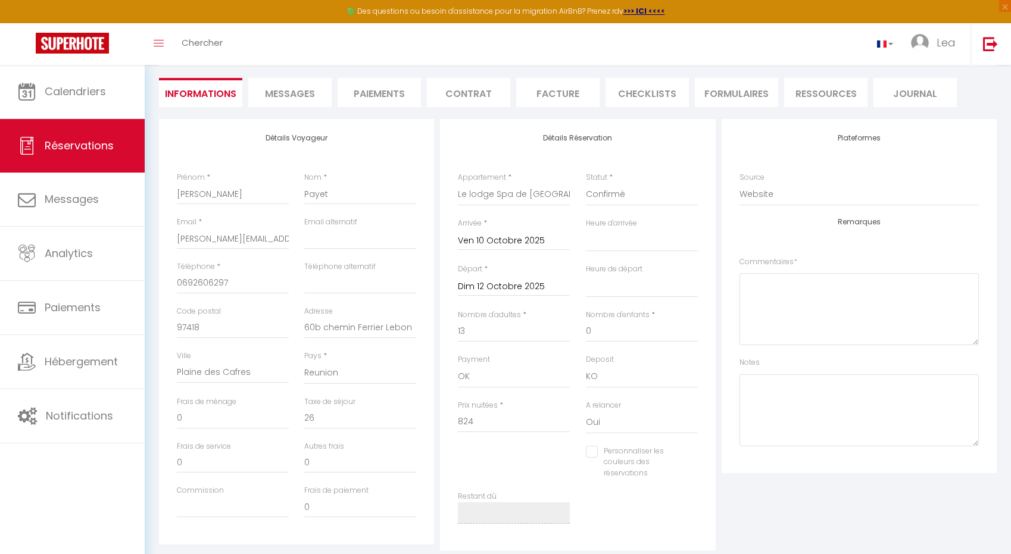
checkbox input "false"
select select
checkbox input "false"
select select
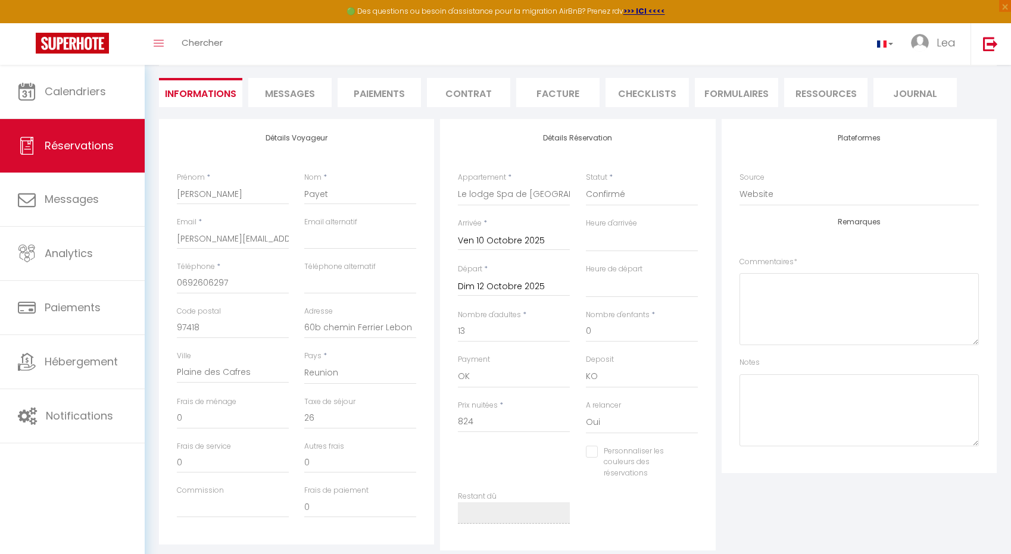
select select
checkbox input "false"
select select
checkbox input "false"
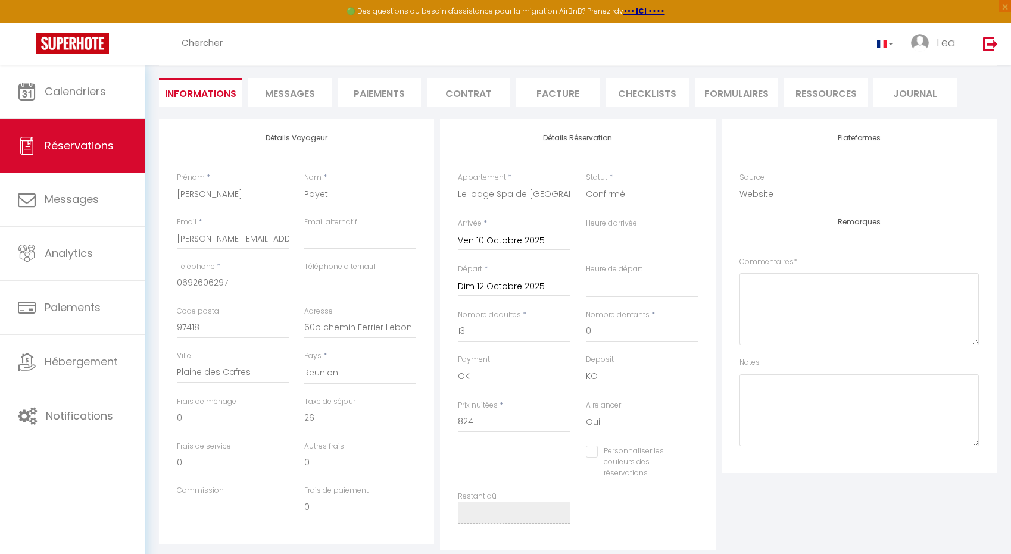
select select
checkbox input "false"
select select
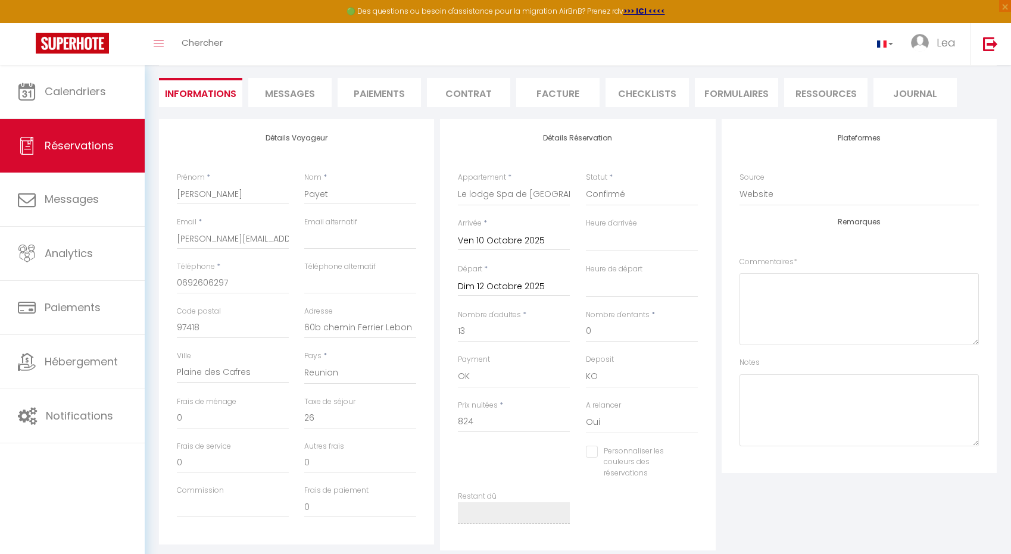
checkbox input "false"
select select
checkbox input "false"
select select
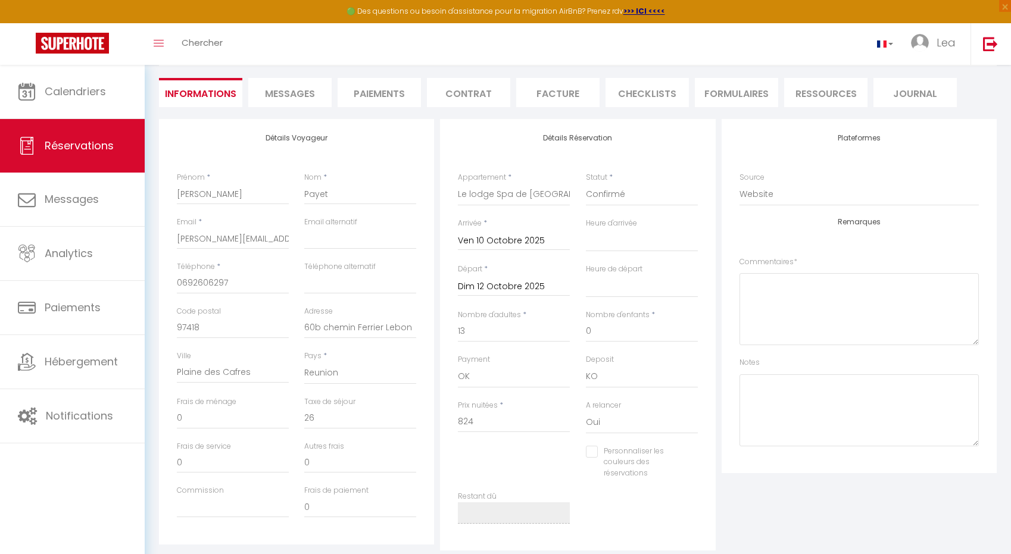
select select
checkbox input "false"
select select
checkbox input "false"
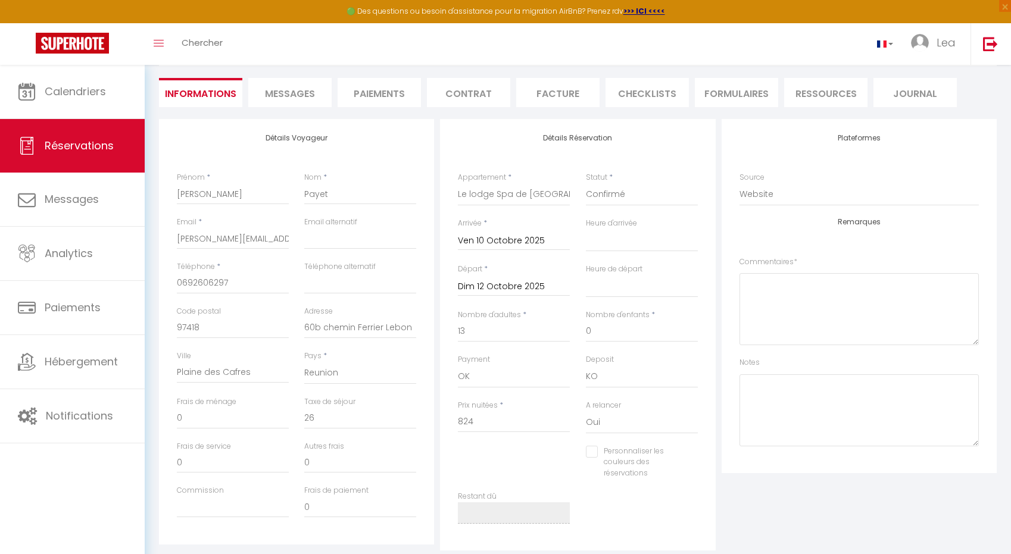
select select
checkbox input "false"
select select
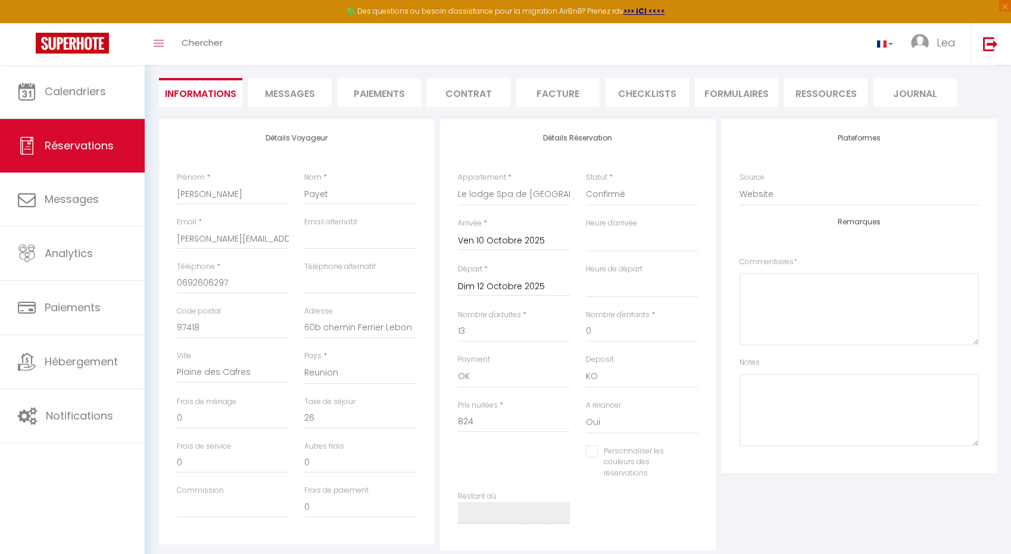
checkbox input "false"
select select
checkbox input "false"
select select
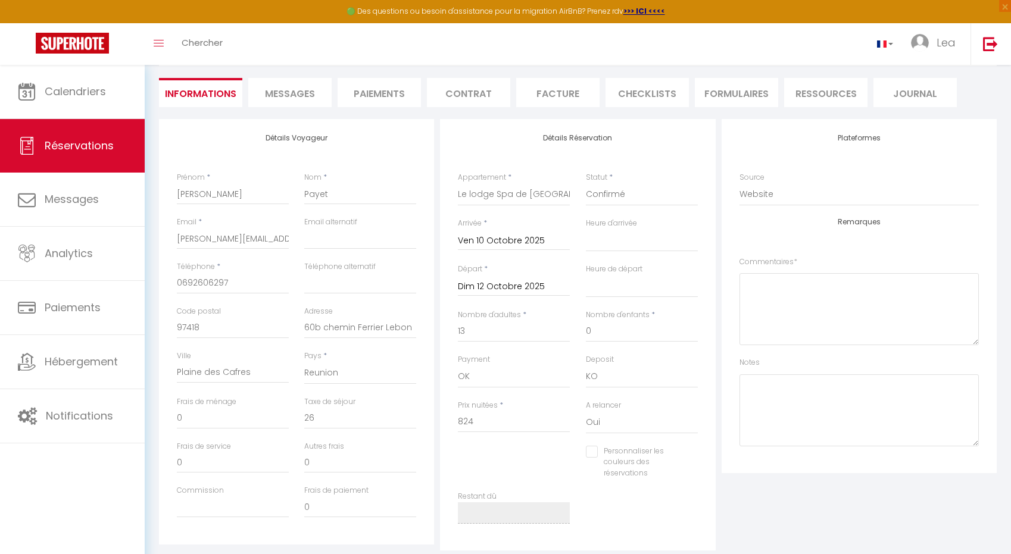
select select
checkbox input "false"
select select
checkbox input "false"
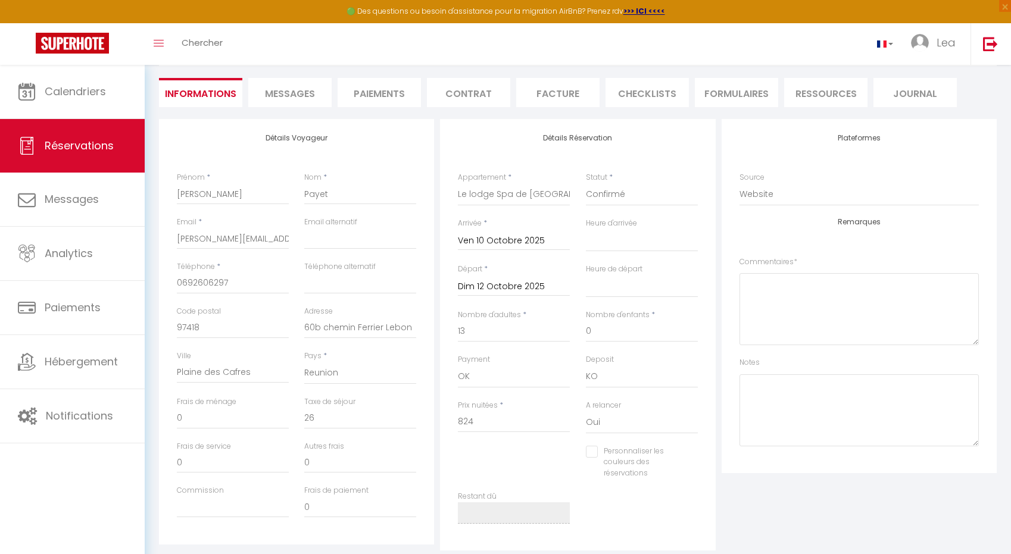
select select
checkbox input "false"
select select
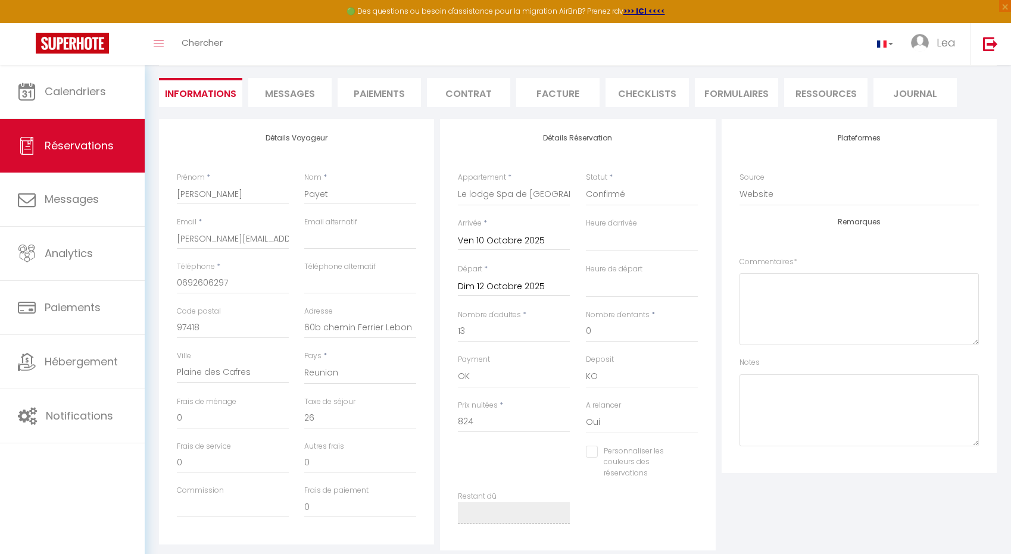
checkbox input "false"
select select
checkbox input "false"
select select
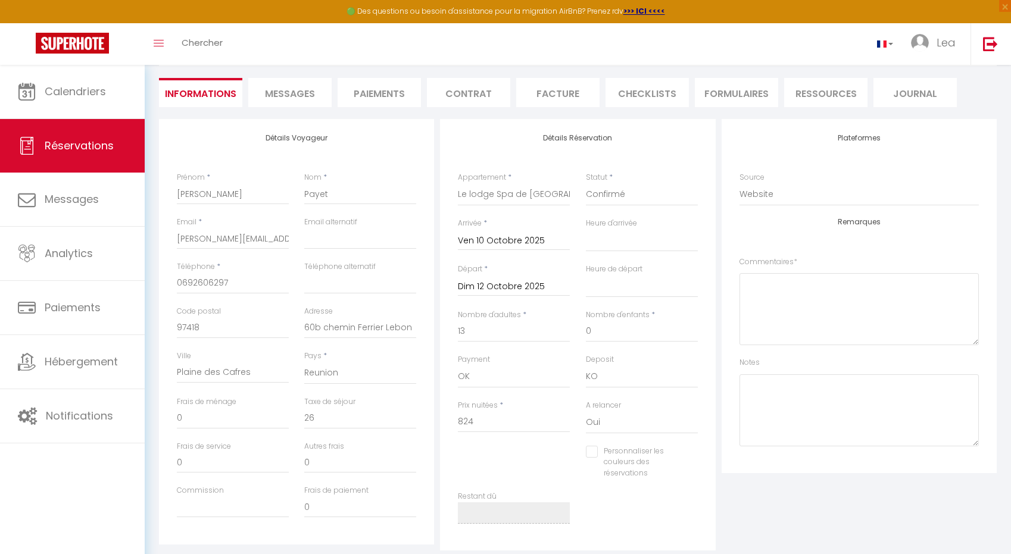
select select
checkbox input "false"
select select
checkbox input "false"
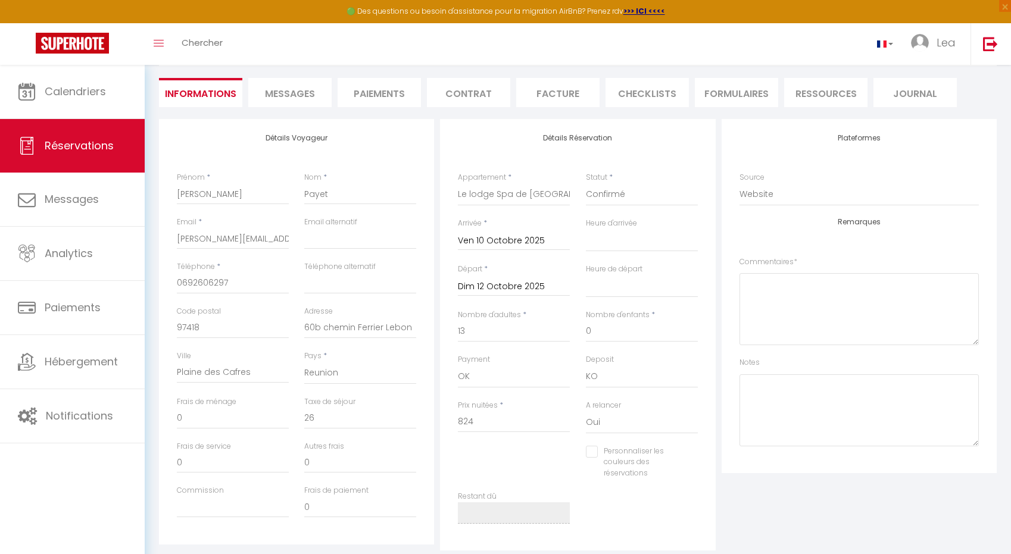
select select
checkbox input "false"
select select
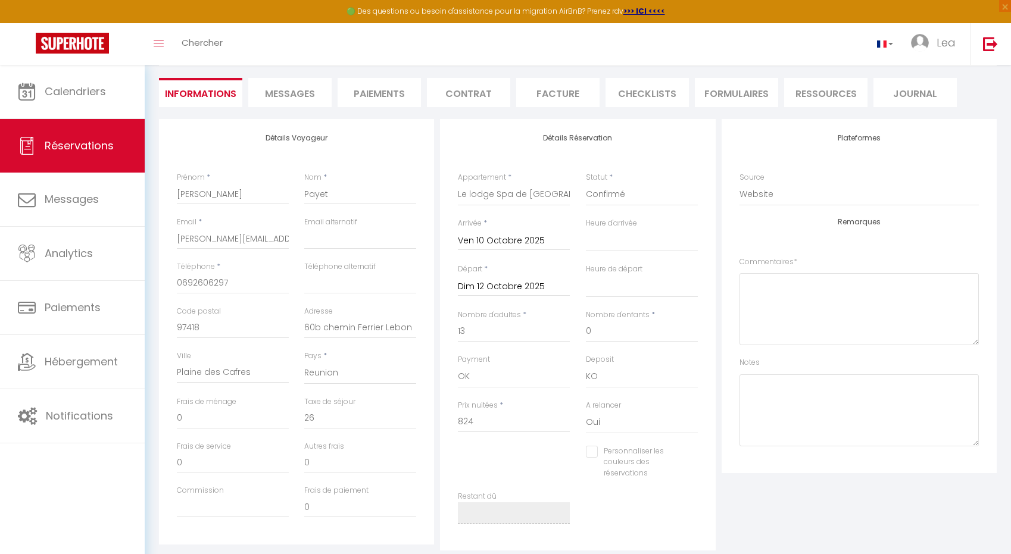
checkbox input "false"
select select
checkbox input "false"
select select
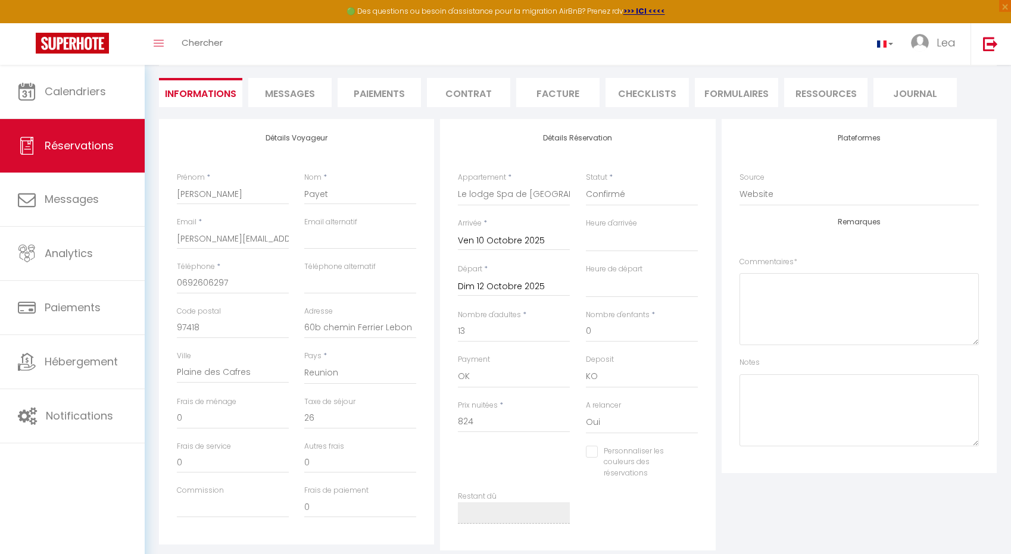
select select
click at [998, 53] on link at bounding box center [989, 44] width 39 height 42
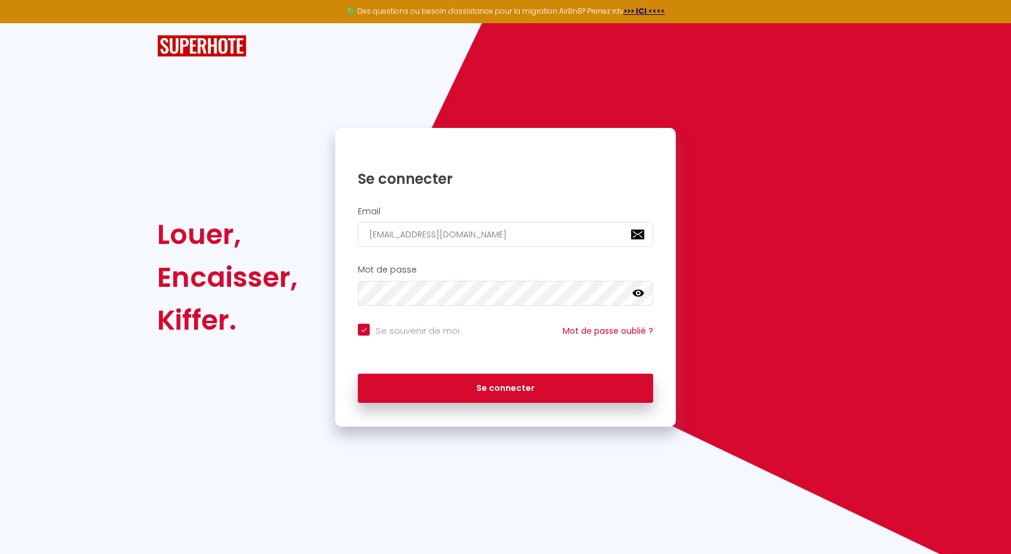
click at [453, 259] on div "Mot de passe false" at bounding box center [505, 288] width 340 height 59
click at [436, 236] on input "[EMAIL_ADDRESS][DOMAIN_NAME]" at bounding box center [505, 234] width 295 height 25
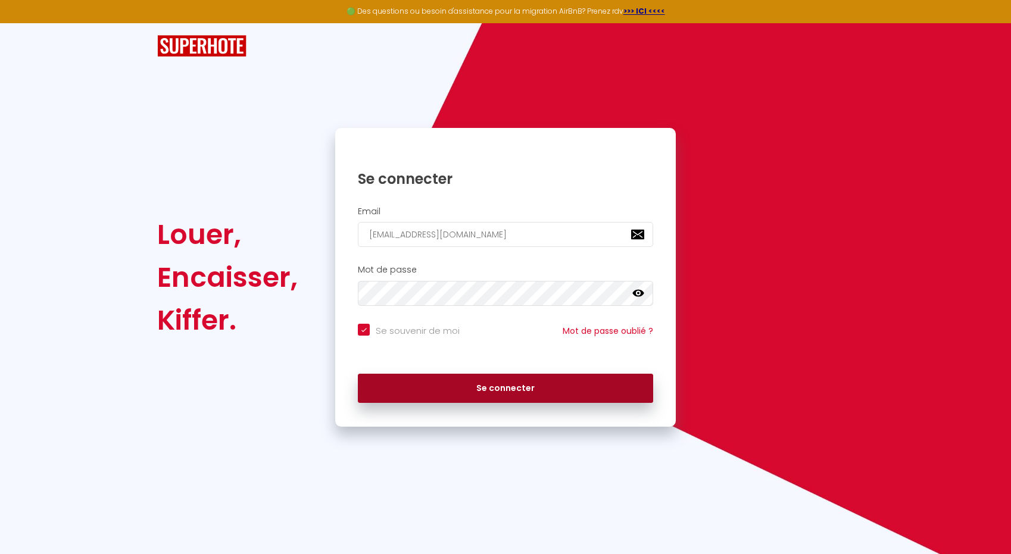
click at [460, 396] on button "Se connecter" at bounding box center [505, 389] width 295 height 30
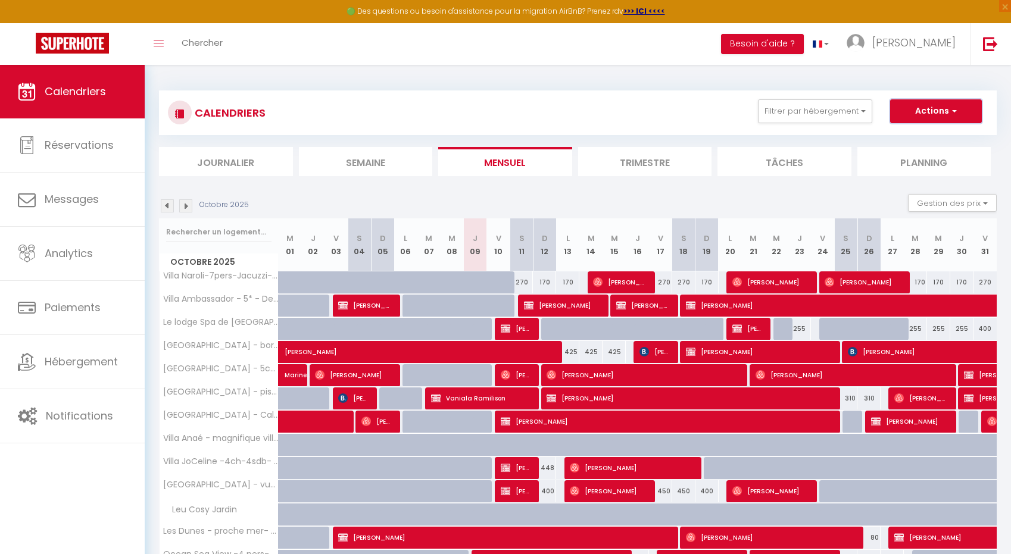
click at [923, 114] on button "Actions" at bounding box center [936, 111] width 92 height 24
click at [912, 130] on link "Nouvelle réservation" at bounding box center [923, 139] width 104 height 18
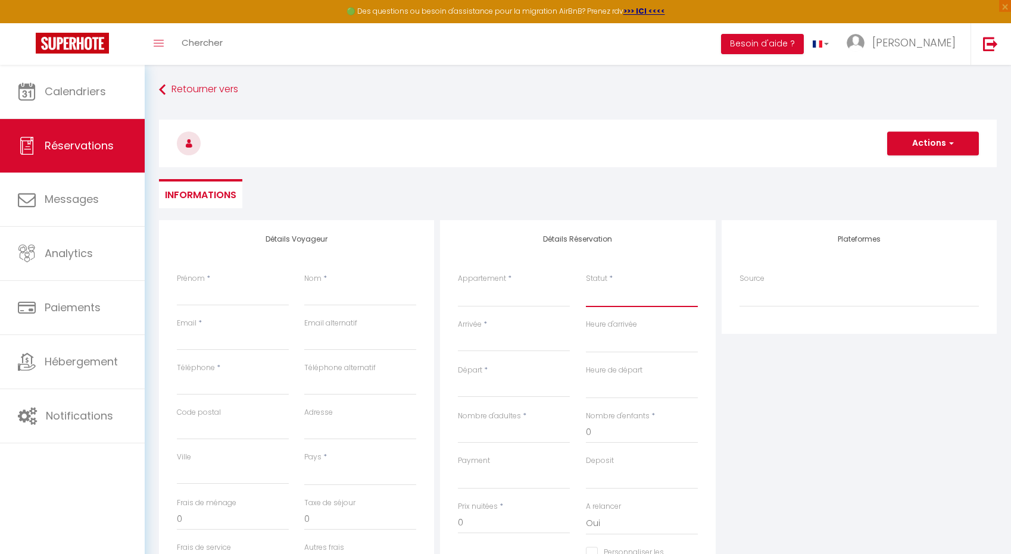
click at [611, 295] on select "Confirmé Non Confirmé [PERSON_NAME] par le voyageur No Show Request" at bounding box center [642, 296] width 112 height 23
click at [586, 285] on select "Confirmé Non Confirmé [PERSON_NAME] par le voyageur No Show Request" at bounding box center [642, 296] width 112 height 23
drag, startPoint x: 611, startPoint y: 295, endPoint x: 506, endPoint y: 312, distance: 106.1
click at [506, 312] on div "Appartement * Villa Ambassador - 5* - De 4 à 20 pers Le lodge Spa de [GEOGRAPHI…" at bounding box center [513, 296] width 127 height 46
click at [495, 296] on select "Villa Ambassador - 5* - De 4 à 20 pers Le lodge Spa de [GEOGRAPHIC_DATA] [GEOGR…" at bounding box center [514, 296] width 112 height 23
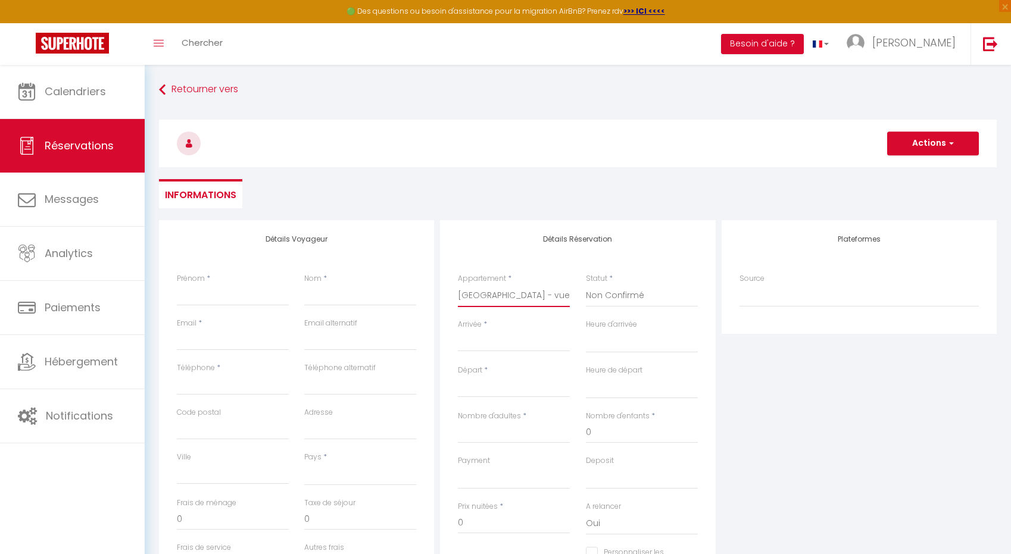
click at [458, 285] on select "Villa Ambassador - 5* - De 4 à 20 pers Le lodge Spa de [GEOGRAPHIC_DATA] [GEOGR…" at bounding box center [514, 296] width 112 height 23
click at [485, 343] on input "Arrivée" at bounding box center [514, 342] width 112 height 15
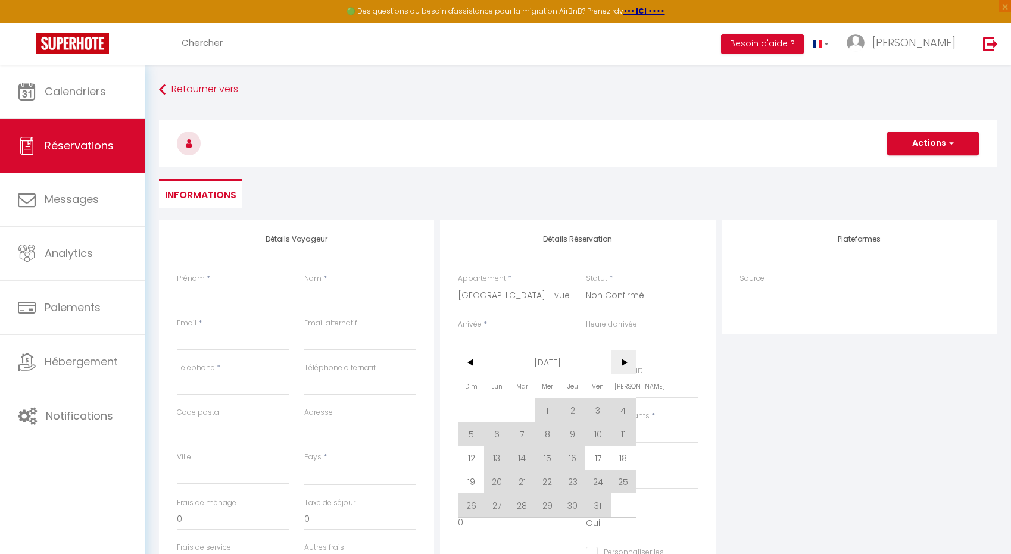
click at [618, 360] on span ">" at bounding box center [624, 363] width 26 height 24
click at [492, 482] on span "22" at bounding box center [497, 482] width 26 height 24
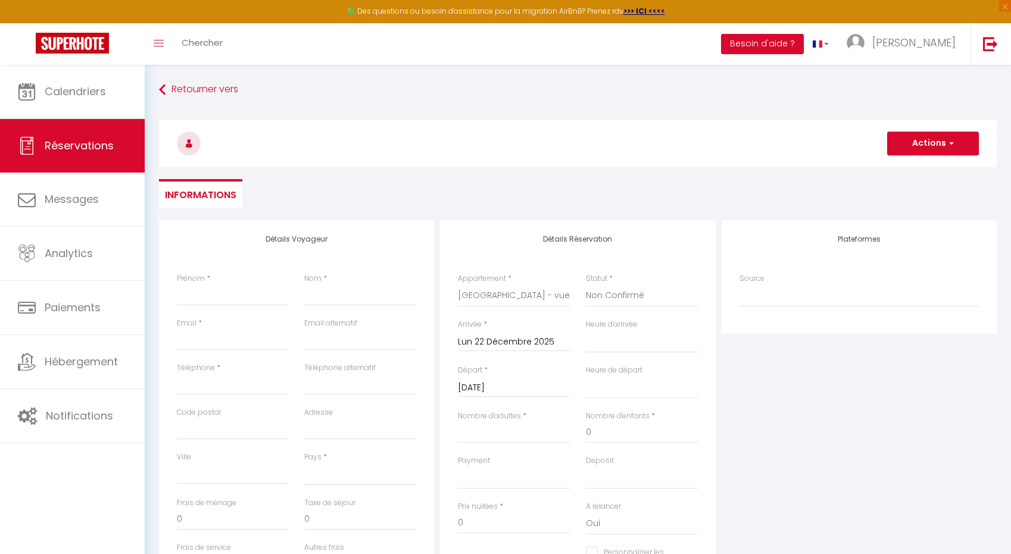
click at [530, 387] on input "[DATE]" at bounding box center [514, 387] width 112 height 15
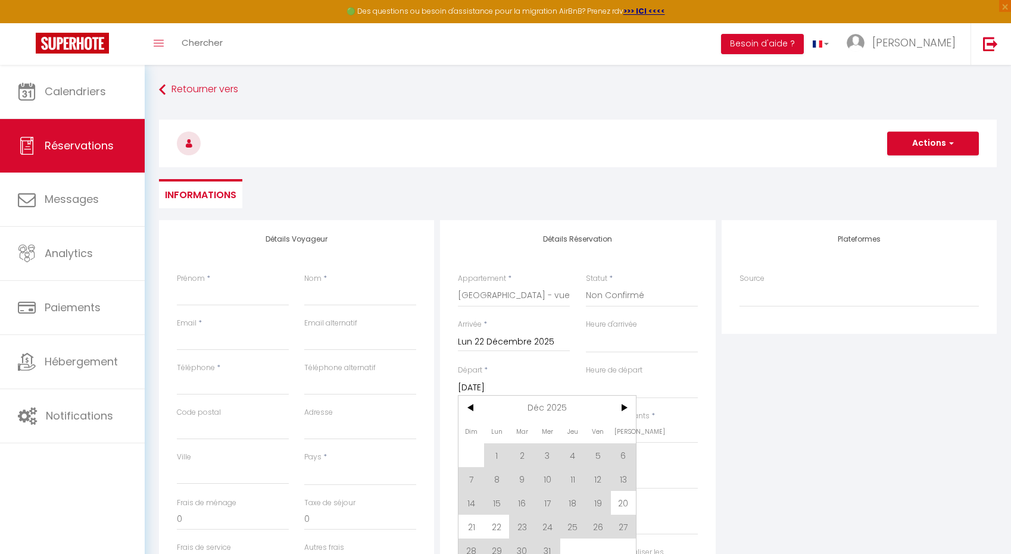
drag, startPoint x: 591, startPoint y: 530, endPoint x: 630, endPoint y: 365, distance: 169.5
click at [591, 530] on span "26" at bounding box center [598, 527] width 26 height 24
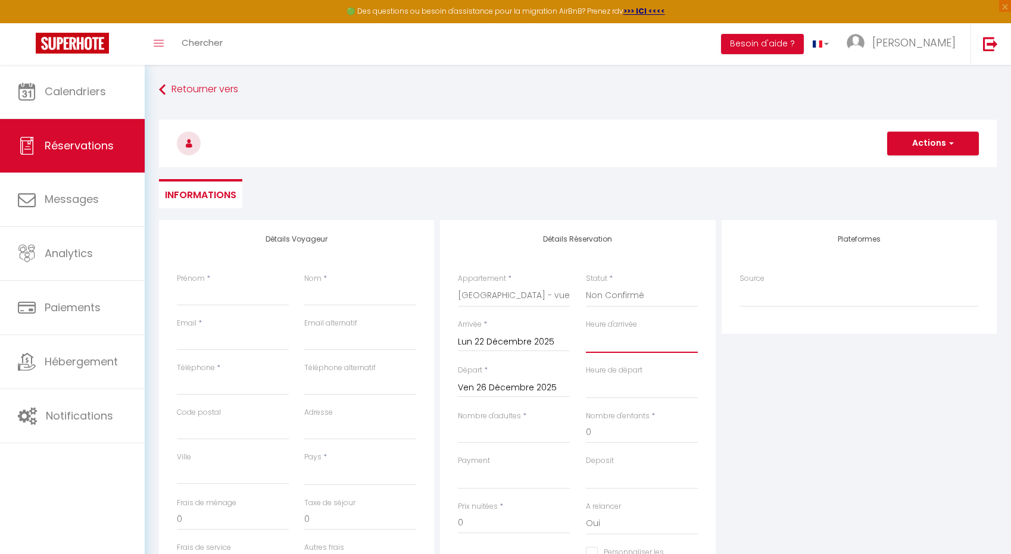
click at [621, 342] on select "00:00 00:30 01:00 01:30 02:00 02:30 03:00 03:30 04:00 04:30 05:00 05:30 06:00 0…" at bounding box center [642, 341] width 112 height 23
click at [586, 330] on select "00:00 00:30 01:00 01:30 02:00 02:30 03:00 03:30 04:00 04:30 05:00 05:30 06:00 0…" at bounding box center [642, 341] width 112 height 23
click at [496, 434] on input "Nombre d'adultes" at bounding box center [514, 432] width 112 height 21
drag, startPoint x: 593, startPoint y: 430, endPoint x: 576, endPoint y: 429, distance: 17.9
click at [582, 430] on div "Nombre d'enfants * 0" at bounding box center [640, 433] width 127 height 45
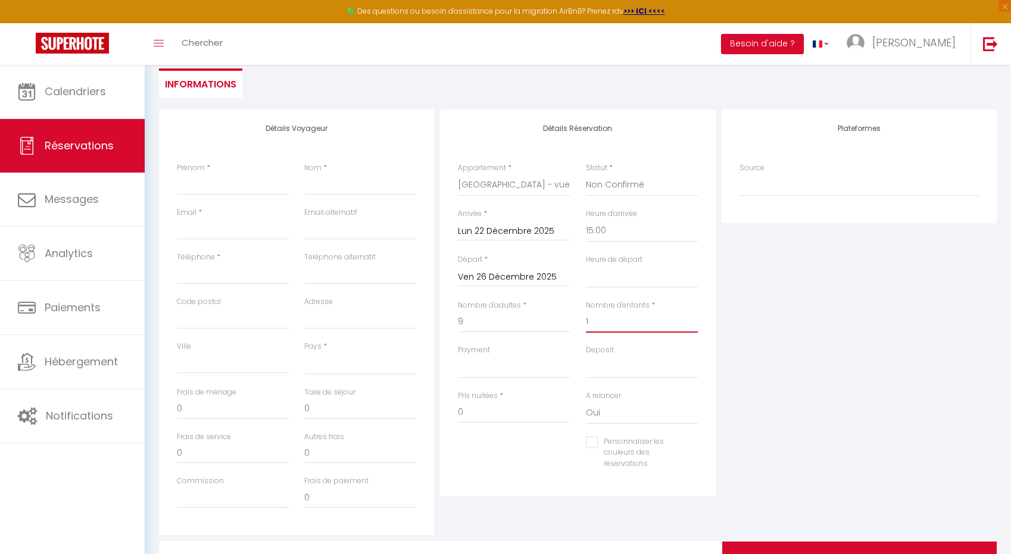
scroll to position [113, 0]
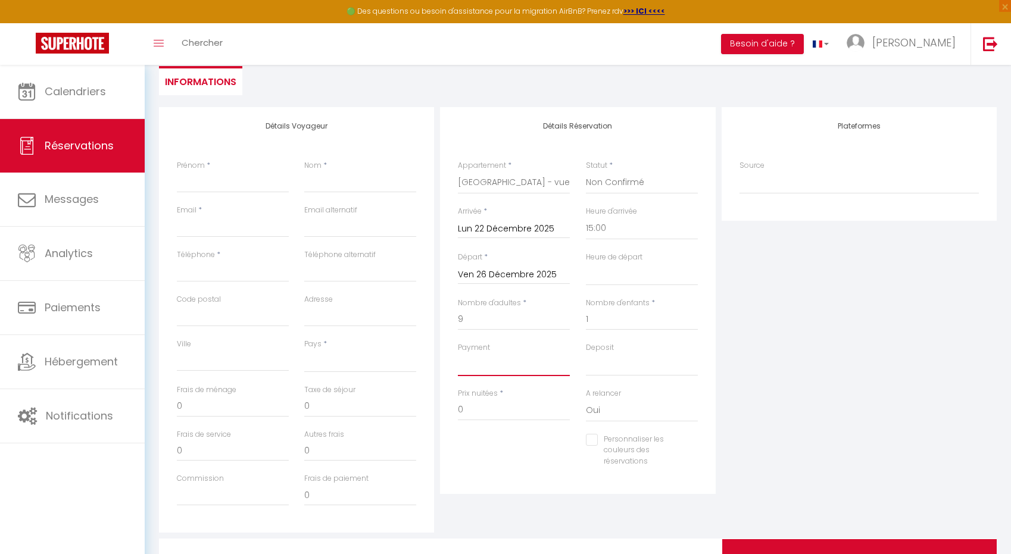
click at [501, 370] on select "OK KO" at bounding box center [514, 365] width 112 height 23
click at [458, 354] on select "OK KO" at bounding box center [514, 365] width 112 height 23
click at [615, 360] on select "OK KO" at bounding box center [642, 365] width 112 height 23
click at [586, 354] on select "OK KO" at bounding box center [642, 365] width 112 height 23
click at [611, 279] on select "00:00 00:30 01:00 01:30 02:00 02:30 03:00 03:30 04:00 04:30 05:00 05:30 06:00 0…" at bounding box center [642, 274] width 112 height 23
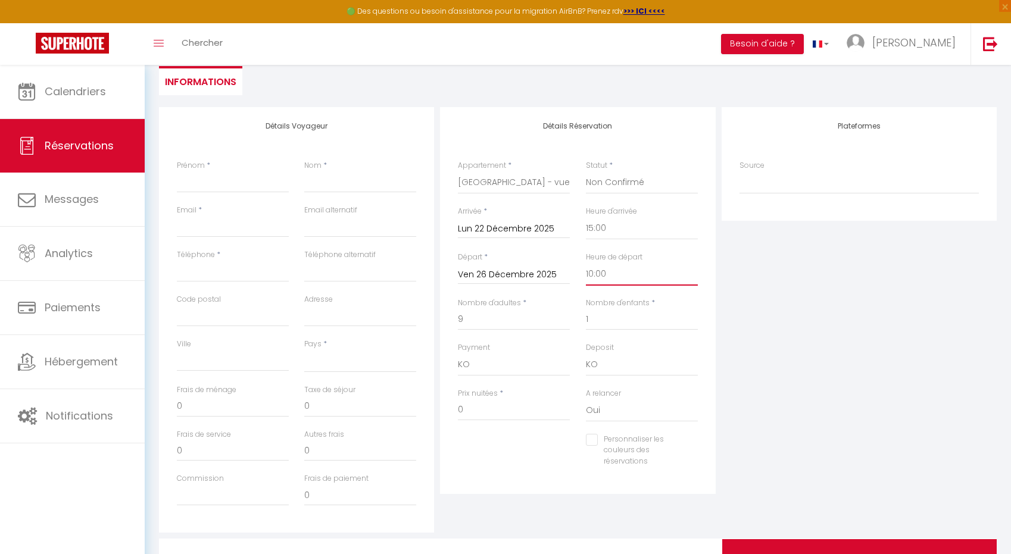
click at [586, 263] on select "00:00 00:30 01:00 01:30 02:00 02:30 03:00 03:30 04:00 04:30 05:00 05:30 06:00 0…" at bounding box center [642, 274] width 112 height 23
click at [228, 179] on input "Prénom" at bounding box center [233, 181] width 112 height 21
click at [318, 180] on input "Nom" at bounding box center [360, 181] width 112 height 21
click at [202, 182] on input "[PERSON_NAME]" at bounding box center [233, 181] width 112 height 21
click at [191, 227] on input "Email client" at bounding box center [233, 226] width 112 height 21
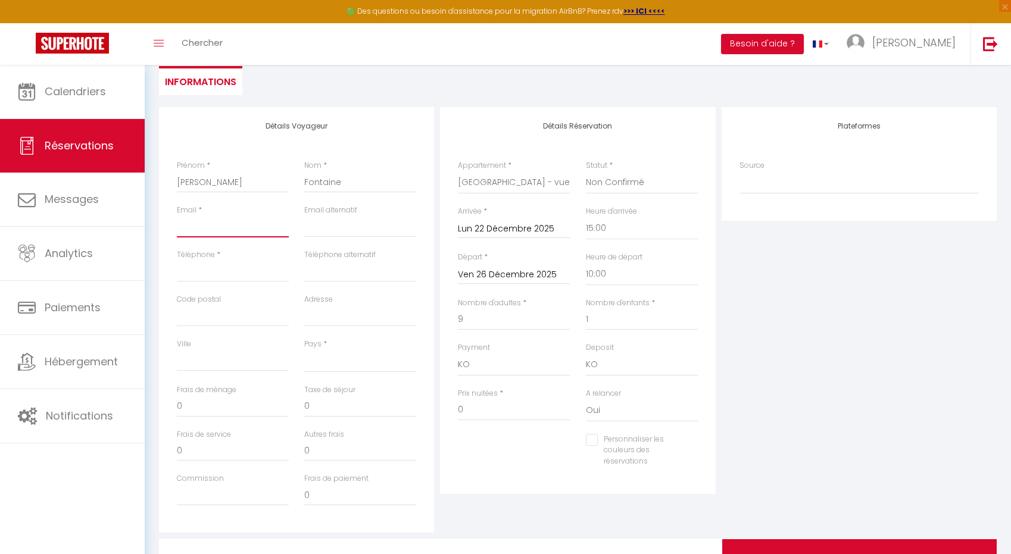
paste input "[EMAIL_ADDRESS][DOMAIN_NAME]"
click at [188, 274] on input "Téléphone" at bounding box center [233, 271] width 112 height 21
paste input "[PHONE_NUMBER]"
click at [213, 321] on input "Code postal" at bounding box center [233, 315] width 112 height 21
paste input "89440"
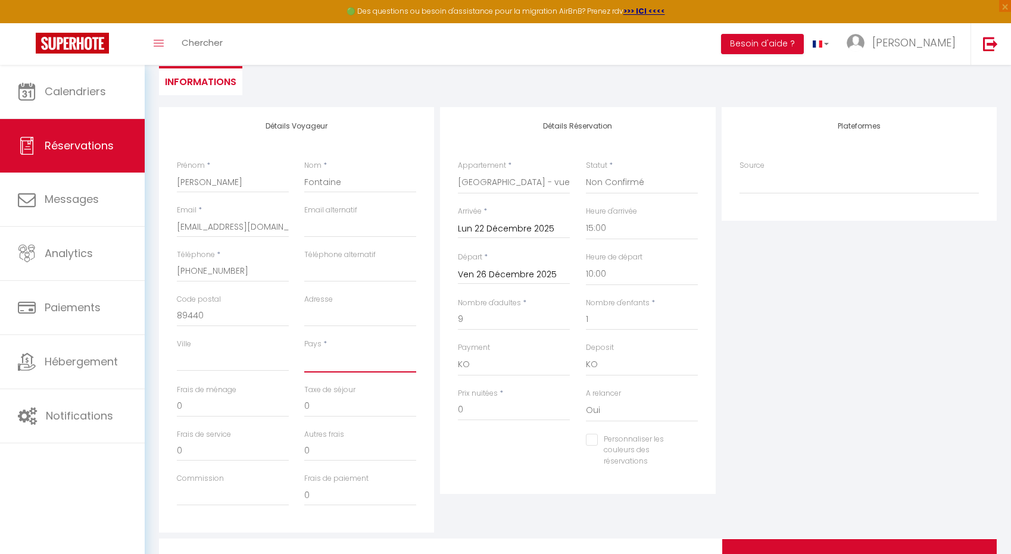
click at [323, 361] on select "[GEOGRAPHIC_DATA] [GEOGRAPHIC_DATA] [GEOGRAPHIC_DATA] [GEOGRAPHIC_DATA] [GEOGRA…" at bounding box center [360, 361] width 112 height 23
click at [304, 350] on select "[GEOGRAPHIC_DATA] [GEOGRAPHIC_DATA] [GEOGRAPHIC_DATA] [GEOGRAPHIC_DATA] [GEOGRA…" at bounding box center [360, 361] width 112 height 23
click at [184, 362] on input "Ville" at bounding box center [233, 360] width 112 height 21
paste input "[STREET_ADDRESS]"
click at [322, 317] on input "Adresse" at bounding box center [360, 315] width 112 height 21
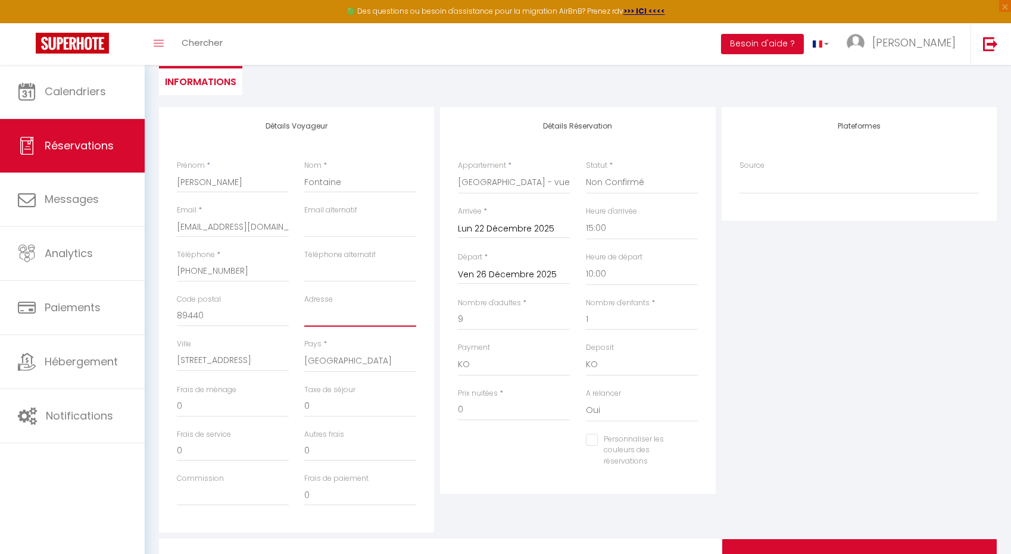
paste input "[STREET_ADDRESS]"
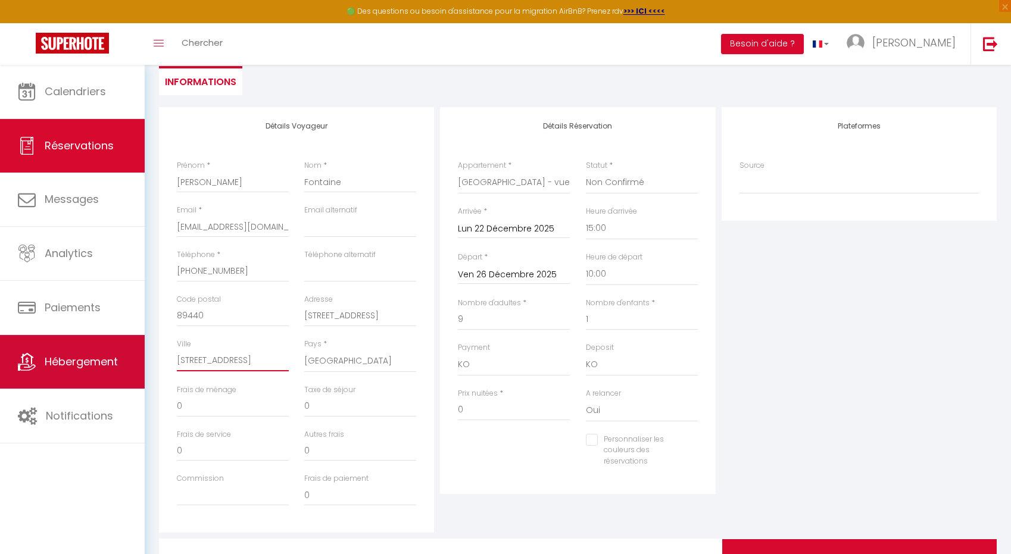
drag, startPoint x: 273, startPoint y: 360, endPoint x: 126, endPoint y: 360, distance: 147.6
click at [126, 360] on div "🟢 Des questions ou besoin d'assistance pour la migration AirBnB? Prenez rdv >>>…" at bounding box center [505, 284] width 1011 height 664
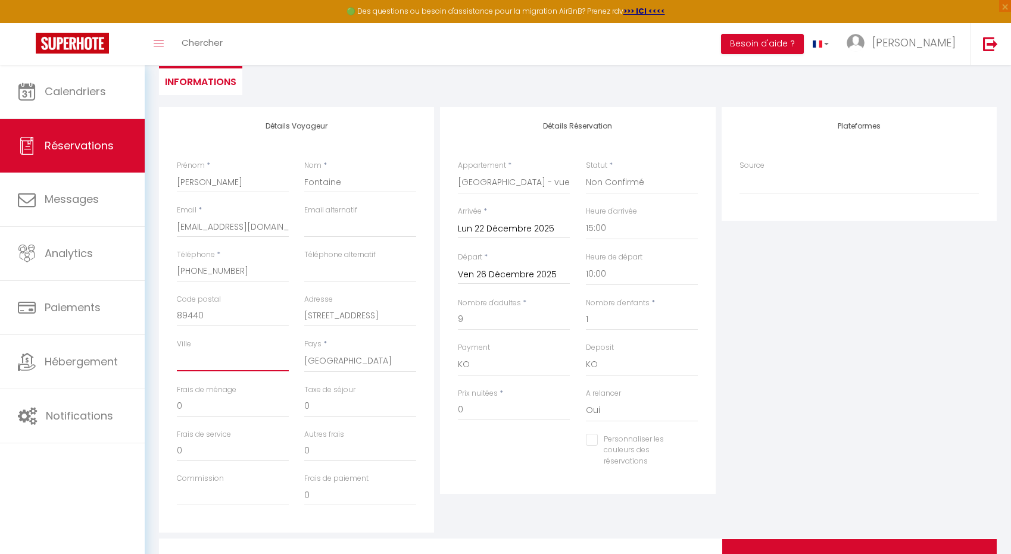
paste input "Joux la ville"
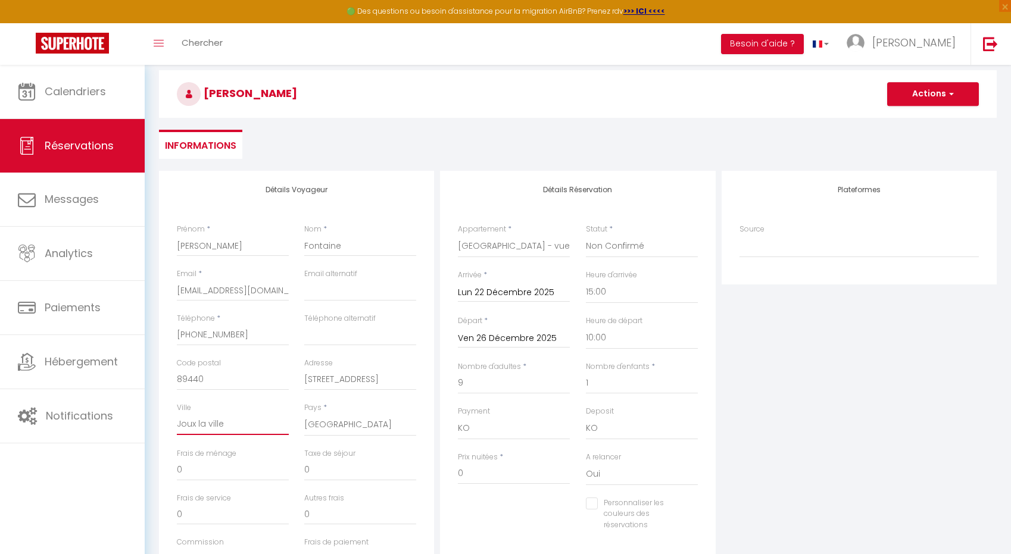
scroll to position [0, 0]
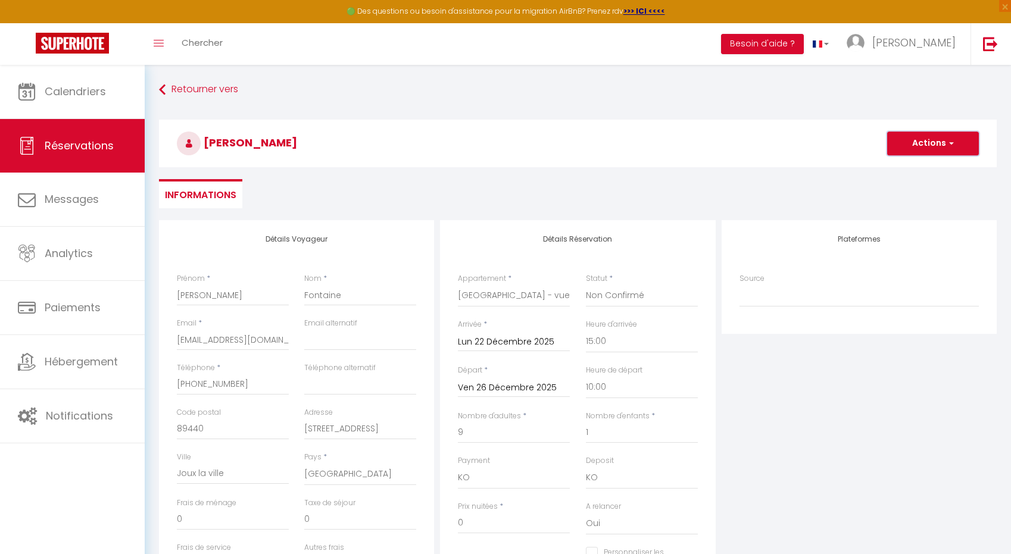
click at [951, 149] on button "Actions" at bounding box center [933, 144] width 92 height 24
click at [927, 176] on link "Enregistrer" at bounding box center [921, 169] width 94 height 15
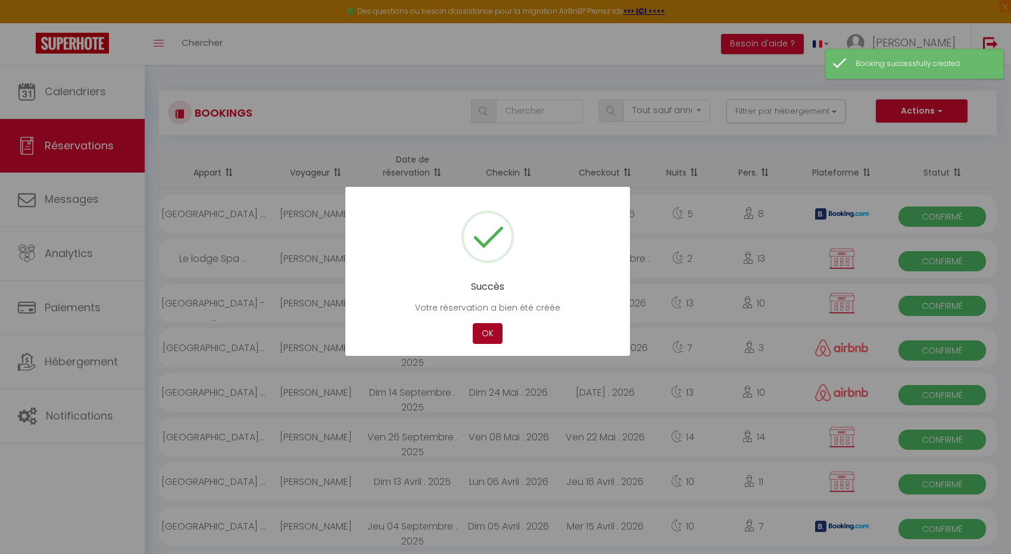
click at [482, 331] on button "OK" at bounding box center [488, 333] width 30 height 21
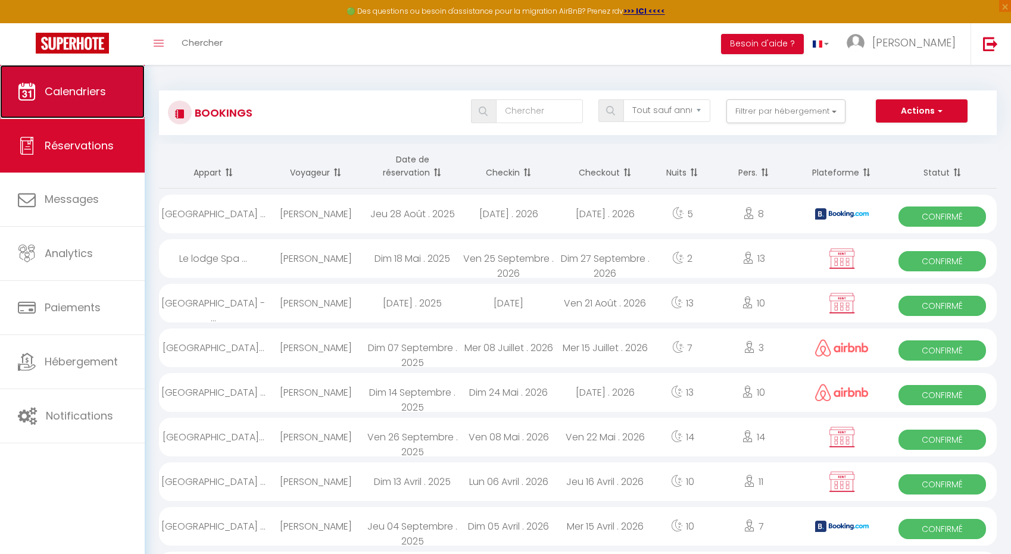
click at [87, 85] on span "Calendriers" at bounding box center [75, 91] width 61 height 15
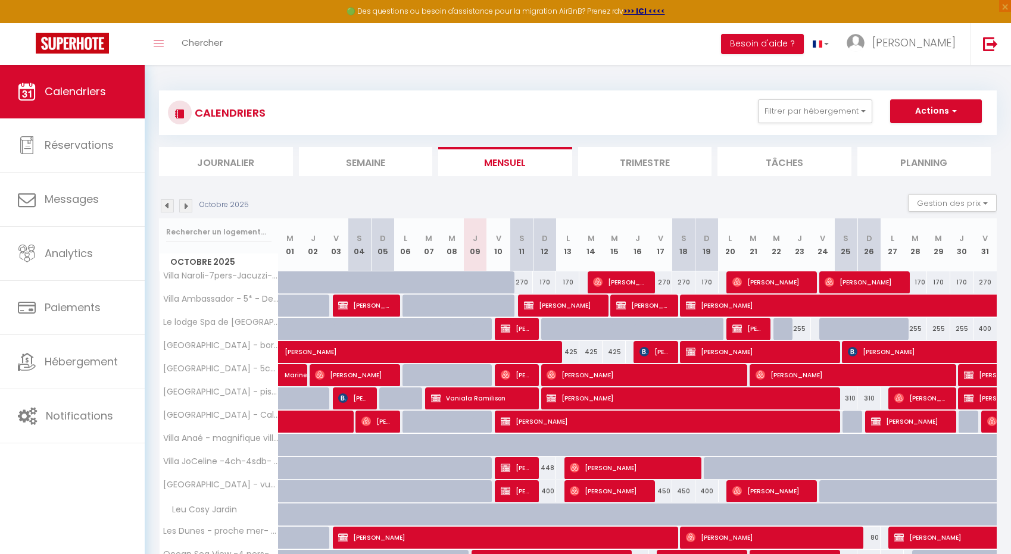
click at [183, 208] on img at bounding box center [185, 205] width 13 height 13
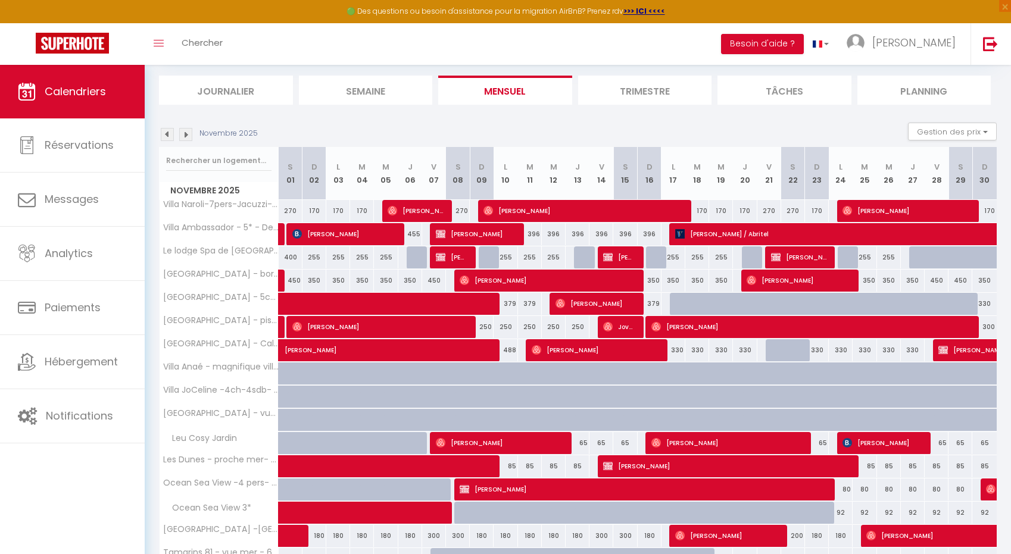
scroll to position [127, 0]
